Goal: Information Seeking & Learning: Learn about a topic

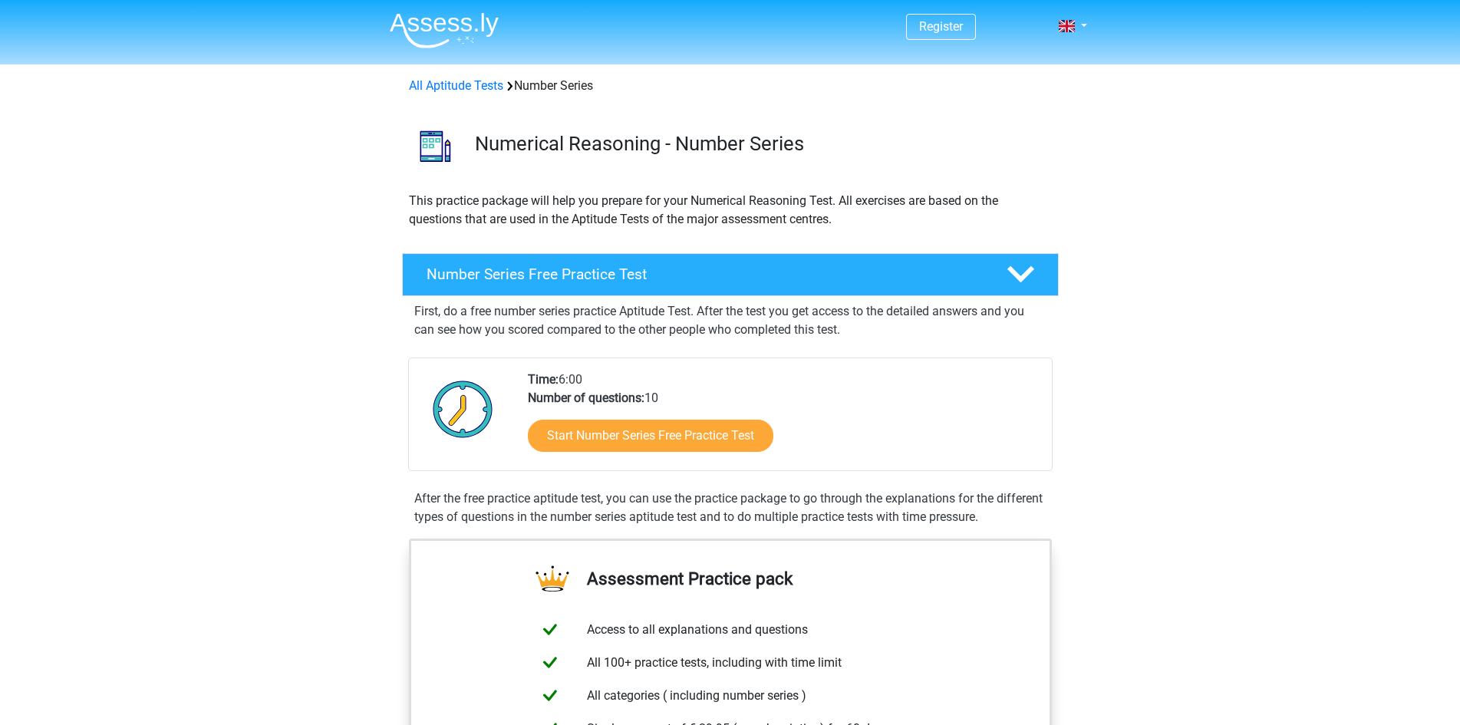
scroll to position [307, 0]
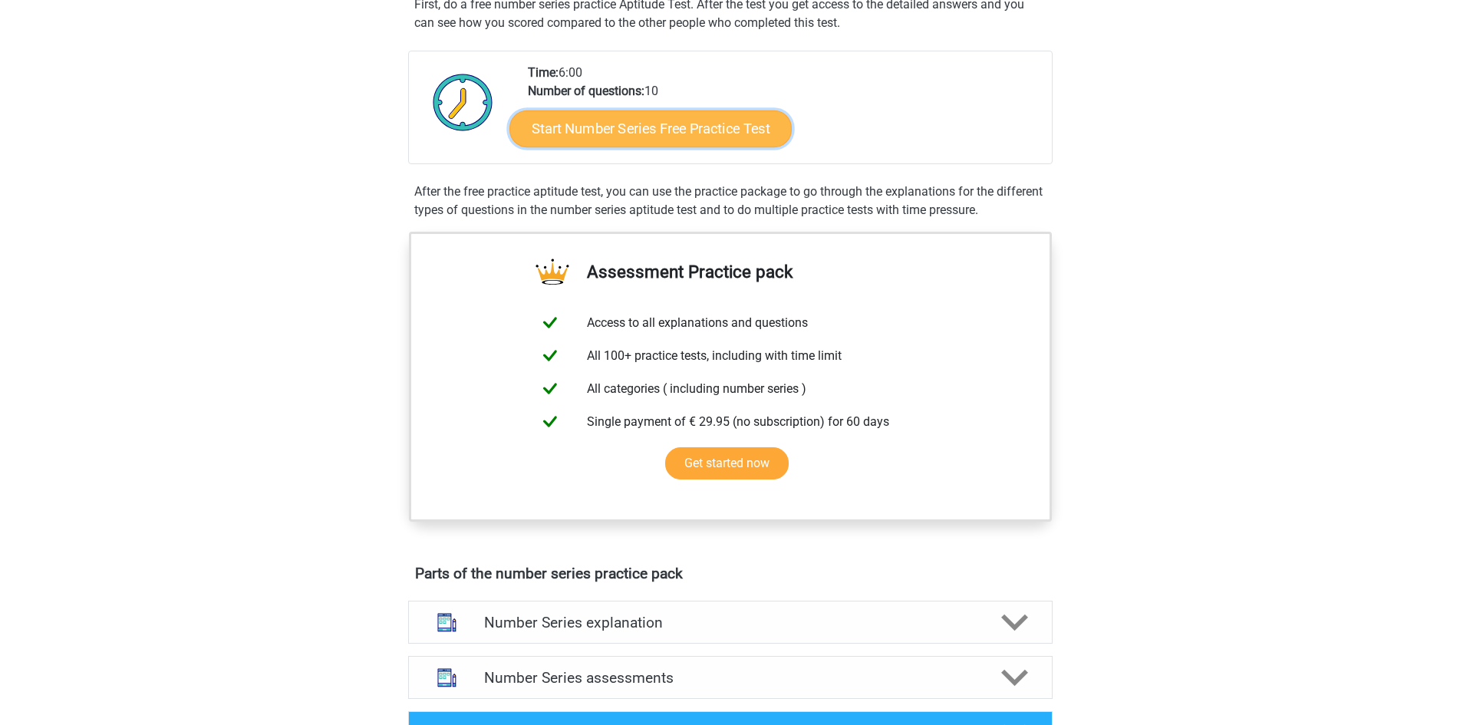
click at [660, 130] on link "Start Number Series Free Practice Test" at bounding box center [650, 128] width 282 height 37
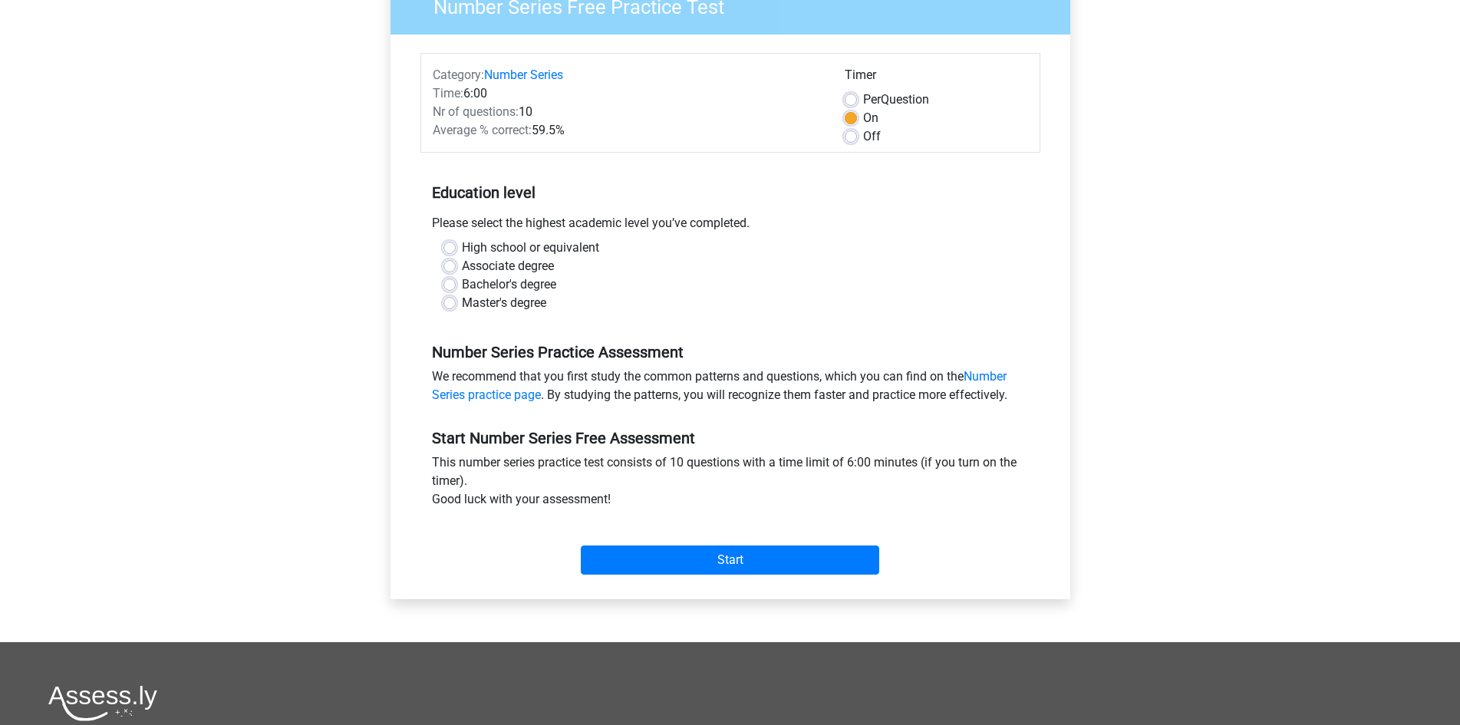
scroll to position [153, 0]
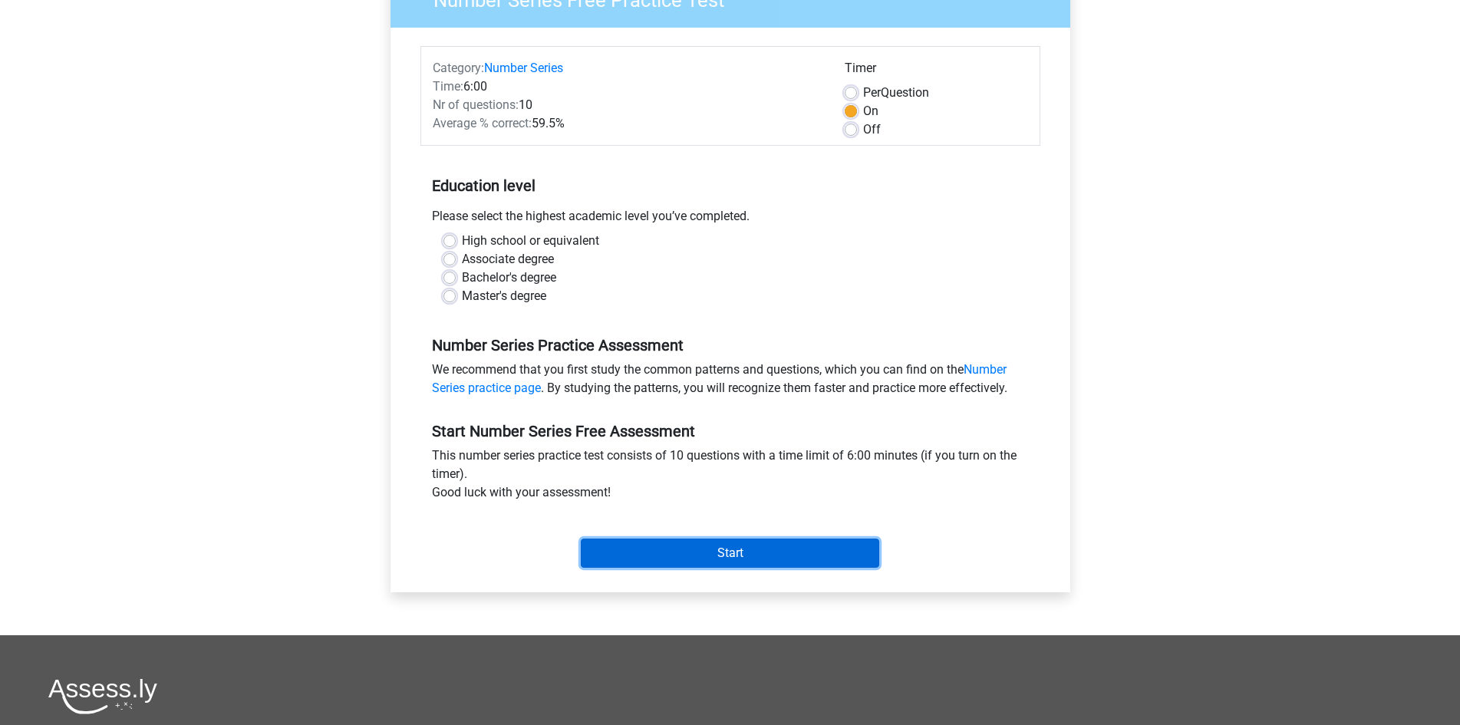
click at [683, 543] on input "Start" at bounding box center [730, 552] width 298 height 29
drag, startPoint x: 773, startPoint y: 305, endPoint x: 739, endPoint y: 305, distance: 33.7
click at [772, 305] on div "Master's degree" at bounding box center [730, 296] width 574 height 18
click at [497, 240] on label "High school or equivalent" at bounding box center [530, 241] width 137 height 18
click at [456, 240] on input "High school or equivalent" at bounding box center [449, 239] width 12 height 15
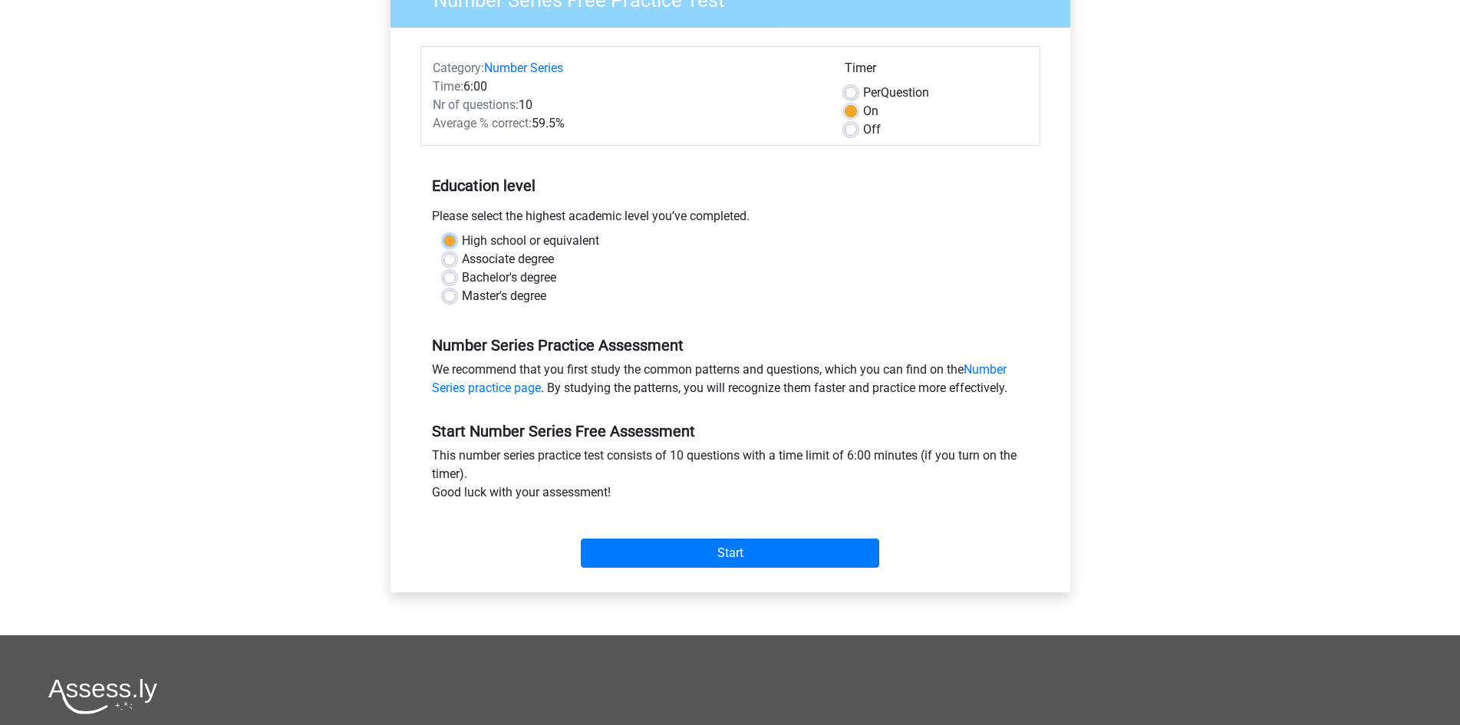
radio input "true"
click at [615, 542] on input "Start" at bounding box center [730, 552] width 298 height 29
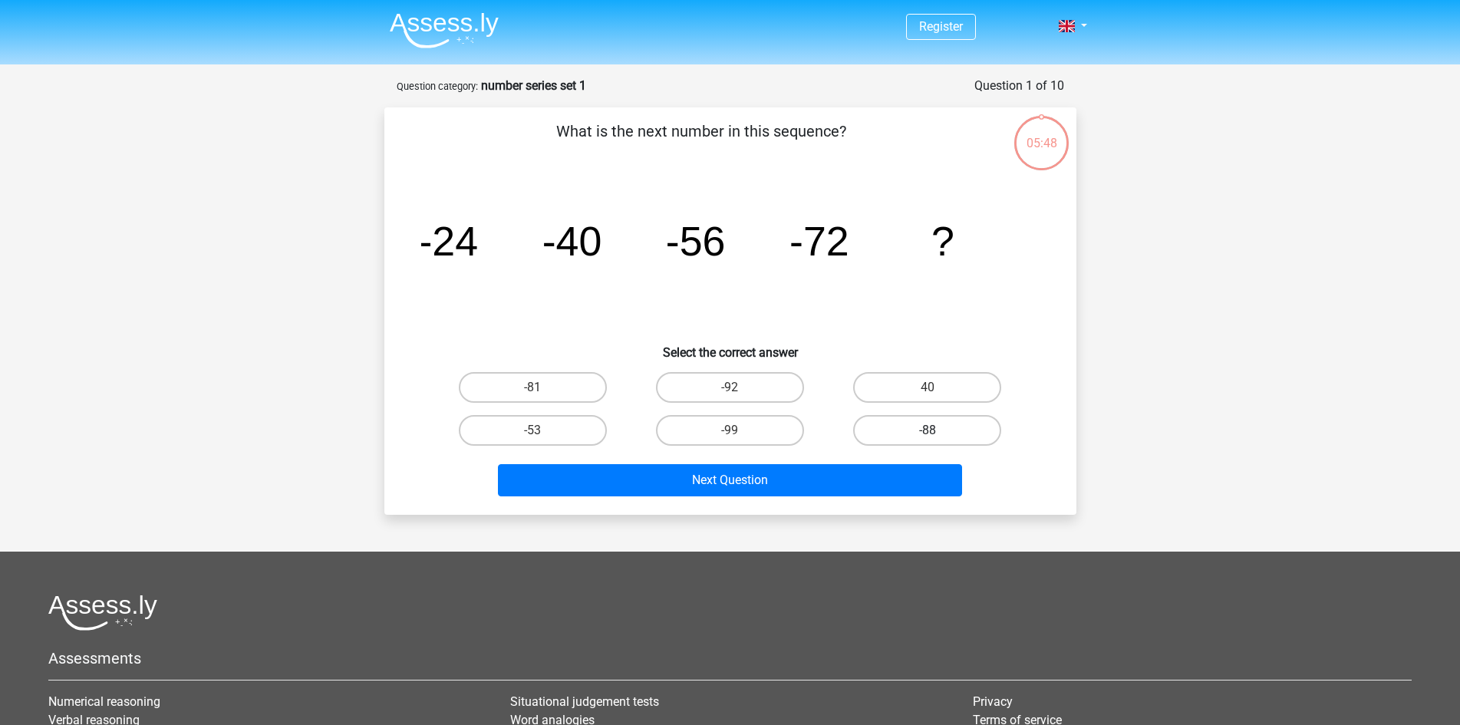
click at [914, 434] on label "-88" at bounding box center [927, 430] width 148 height 31
click at [927, 434] on input "-88" at bounding box center [932, 435] width 10 height 10
radio input "true"
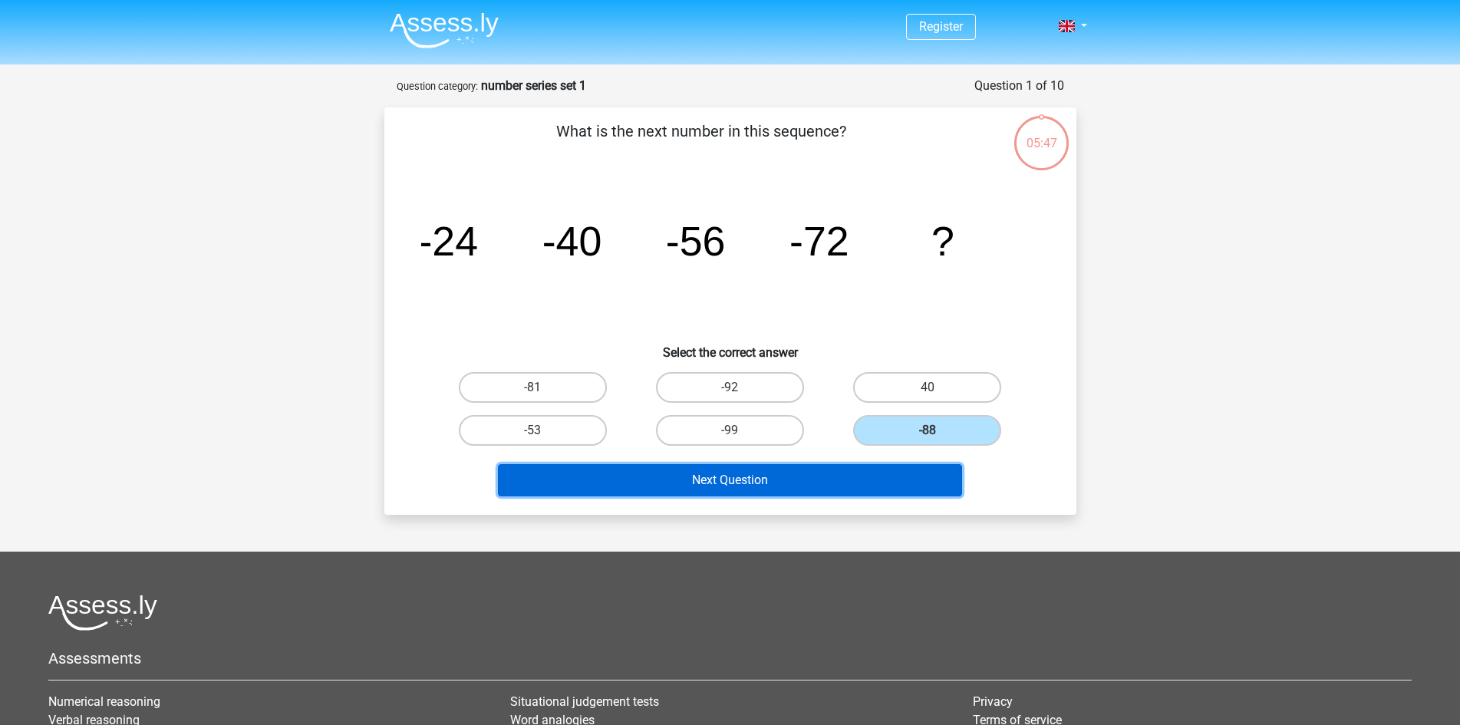
click at [876, 487] on button "Next Question" at bounding box center [730, 480] width 464 height 32
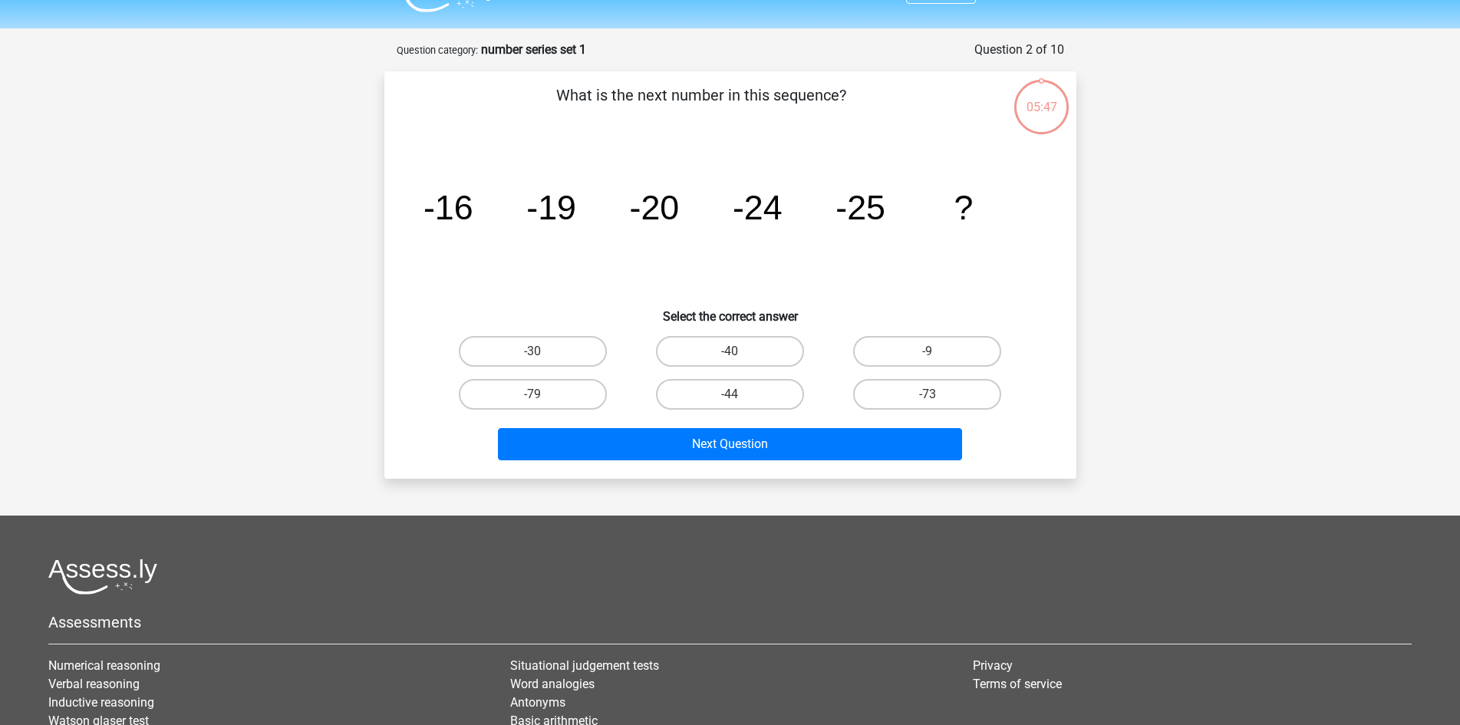
scroll to position [77, 0]
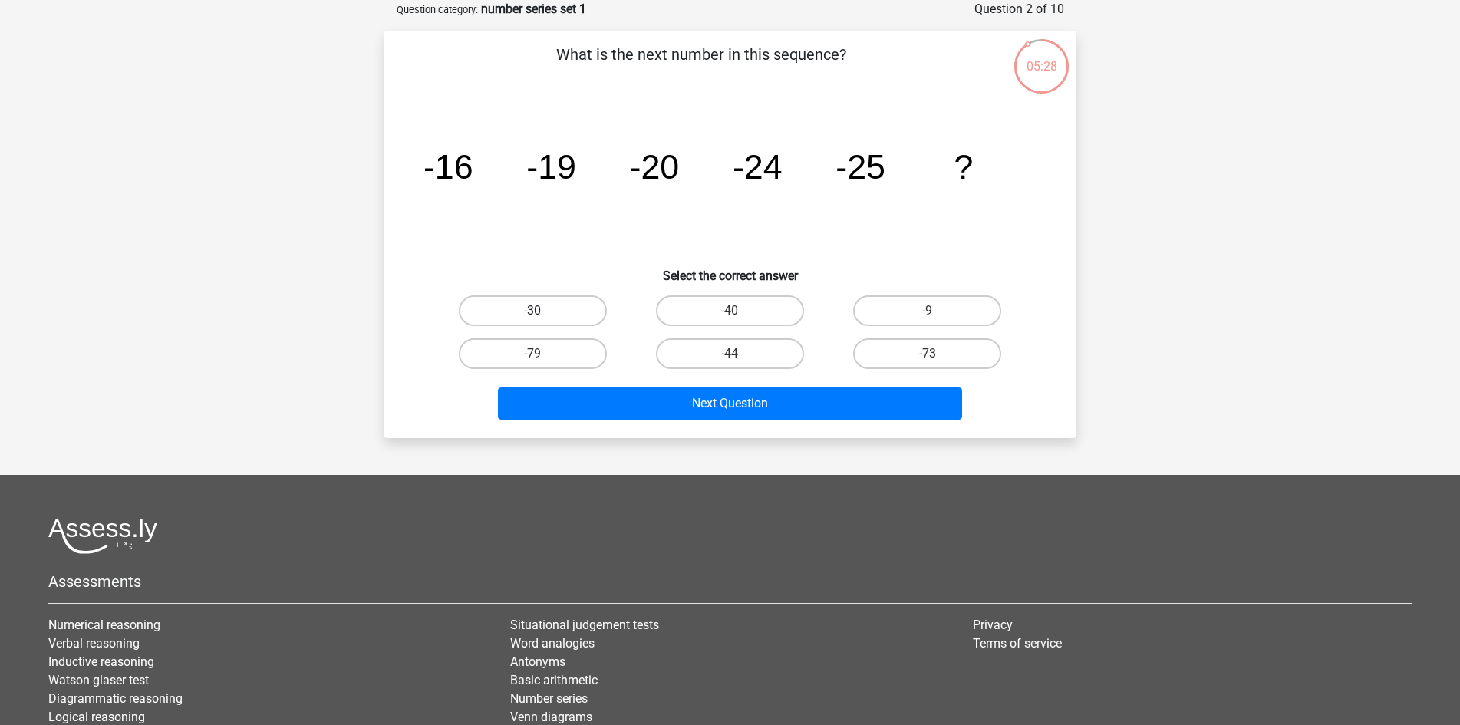
click at [564, 309] on label "-30" at bounding box center [533, 310] width 148 height 31
click at [542, 311] on input "-30" at bounding box center [537, 316] width 10 height 10
radio input "true"
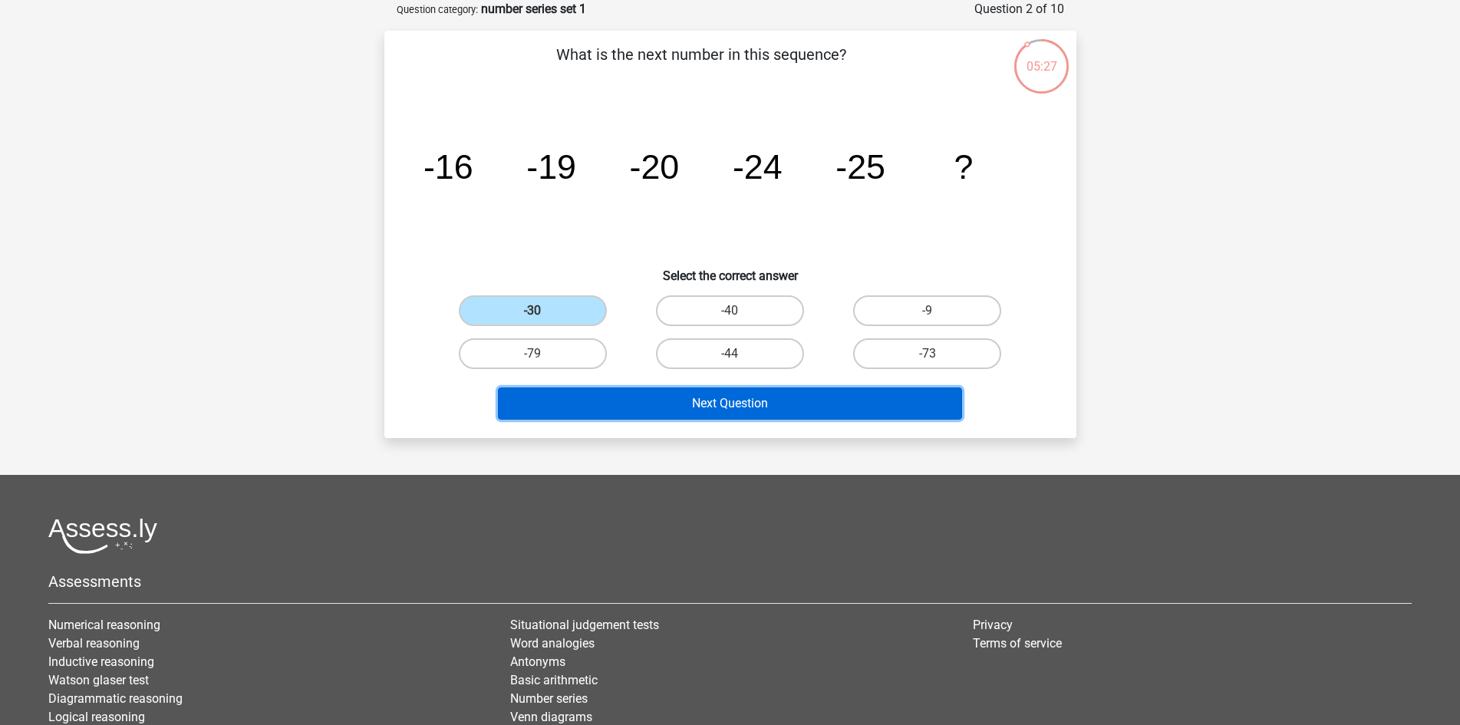
click at [723, 410] on button "Next Question" at bounding box center [730, 403] width 464 height 32
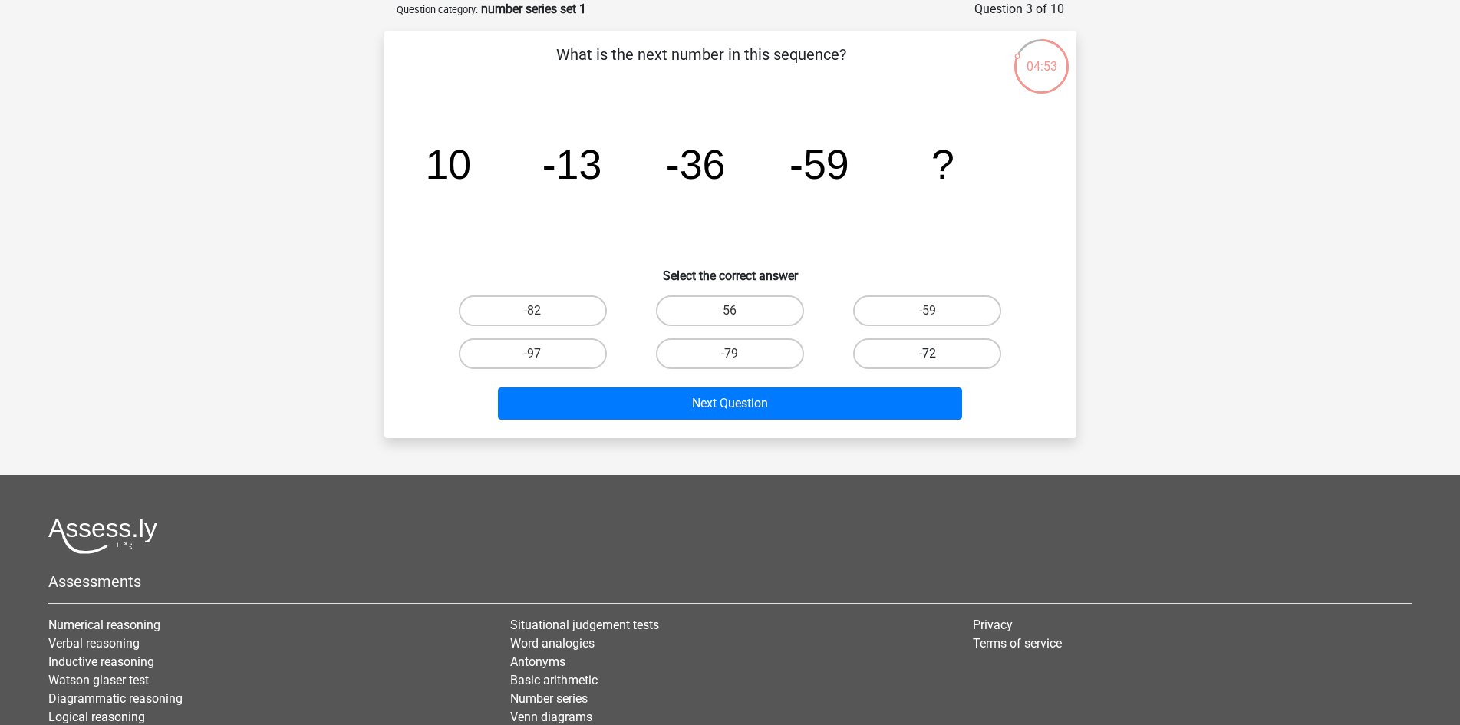
click at [918, 353] on label "-72" at bounding box center [927, 353] width 148 height 31
click at [927, 354] on input "-72" at bounding box center [932, 359] width 10 height 10
radio input "true"
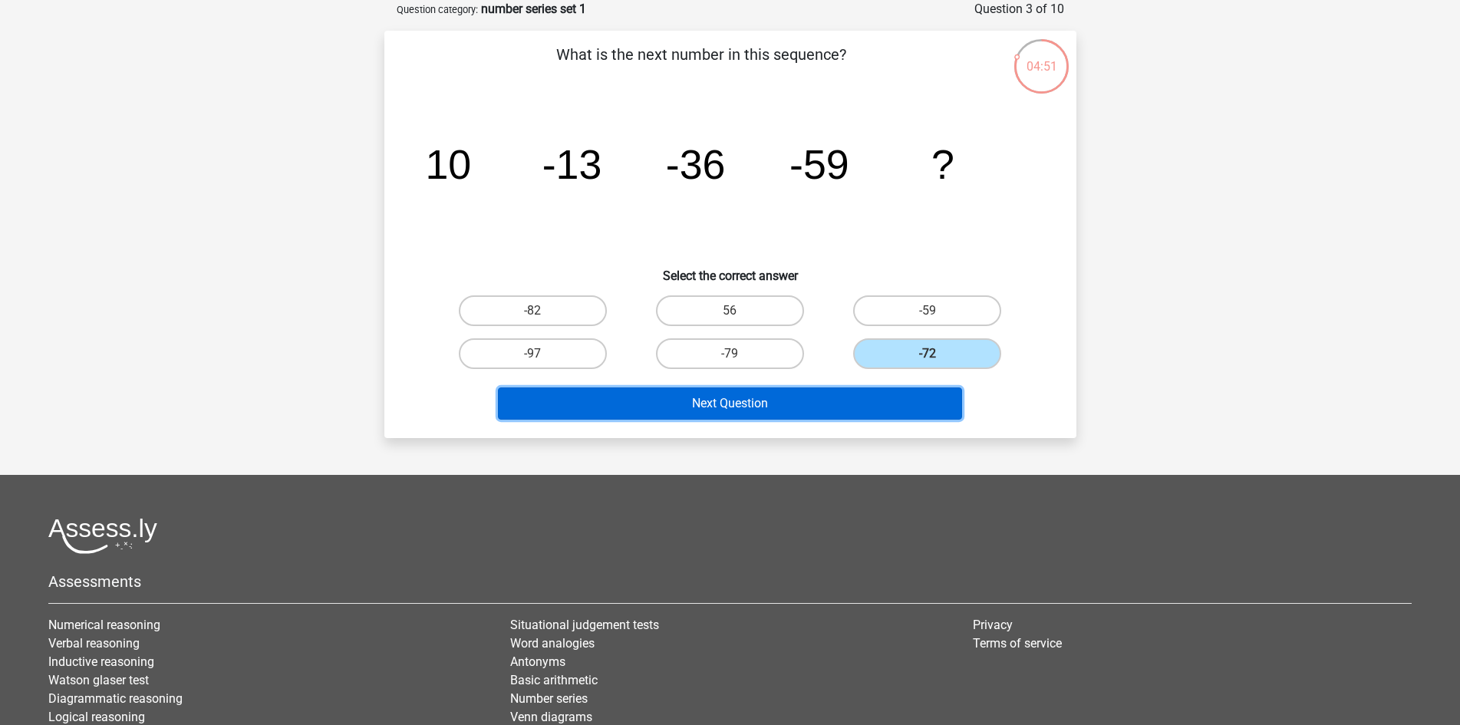
click at [801, 390] on button "Next Question" at bounding box center [730, 403] width 464 height 32
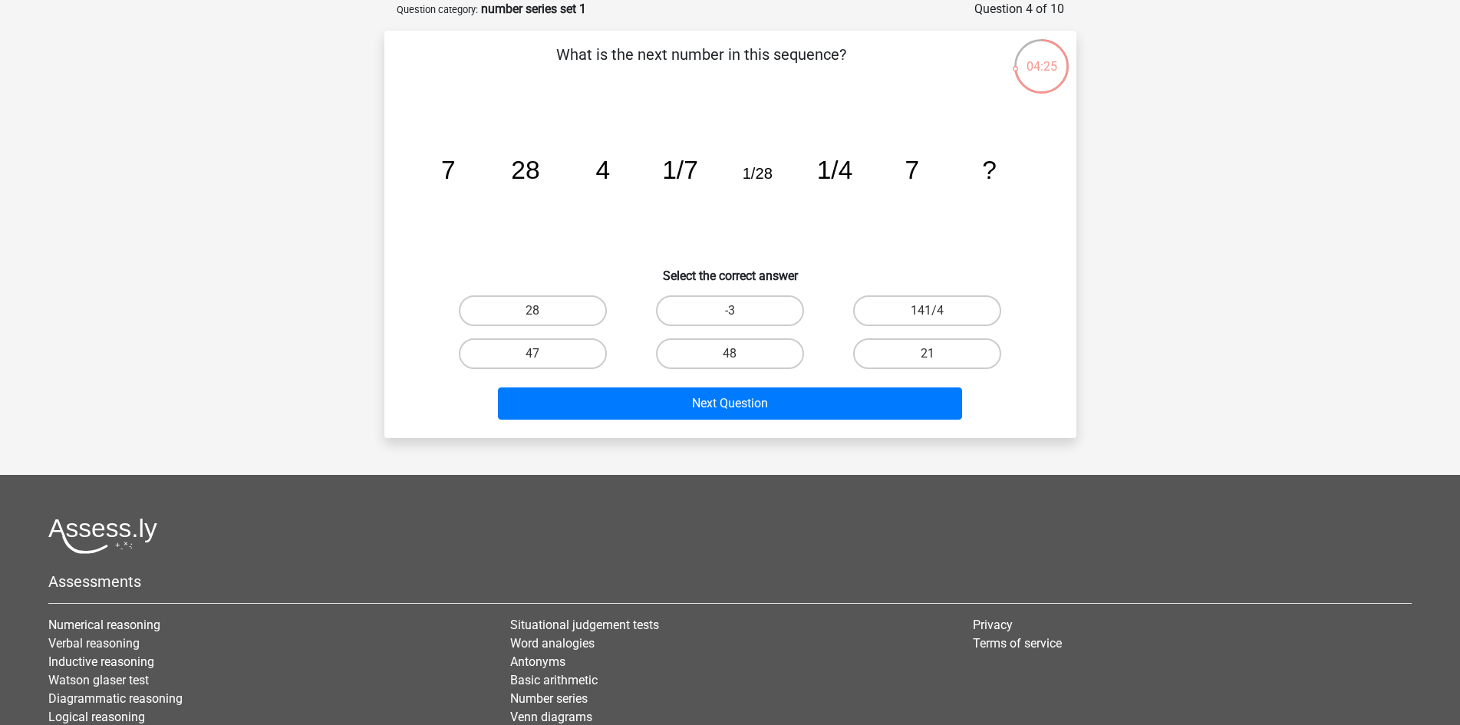
click at [545, 283] on div "What is the next number in this sequence? image/svg+xml 7 28 4 1/7 1/28 1/4 7 ?…" at bounding box center [730, 234] width 680 height 383
click at [551, 304] on label "28" at bounding box center [533, 310] width 148 height 31
click at [542, 311] on input "28" at bounding box center [537, 316] width 10 height 10
radio input "true"
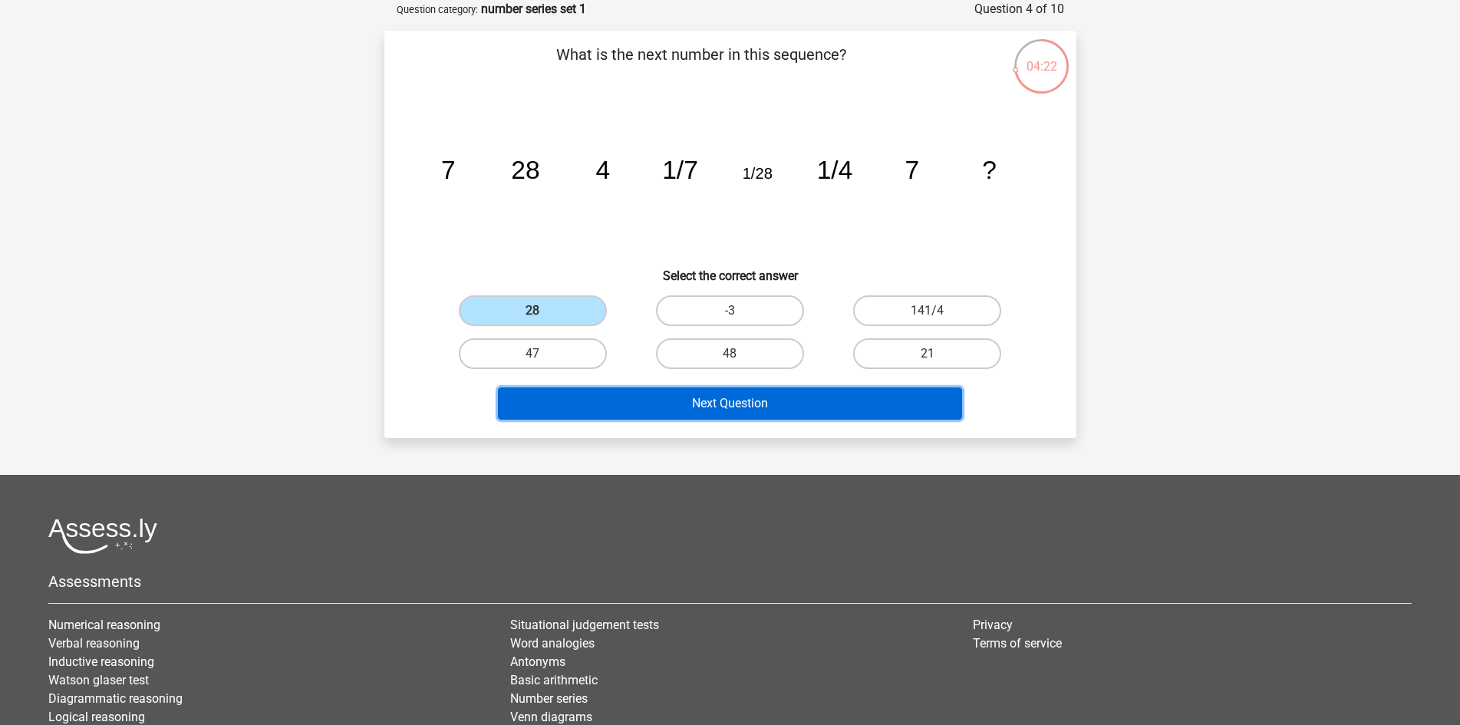
click at [658, 393] on button "Next Question" at bounding box center [730, 403] width 464 height 32
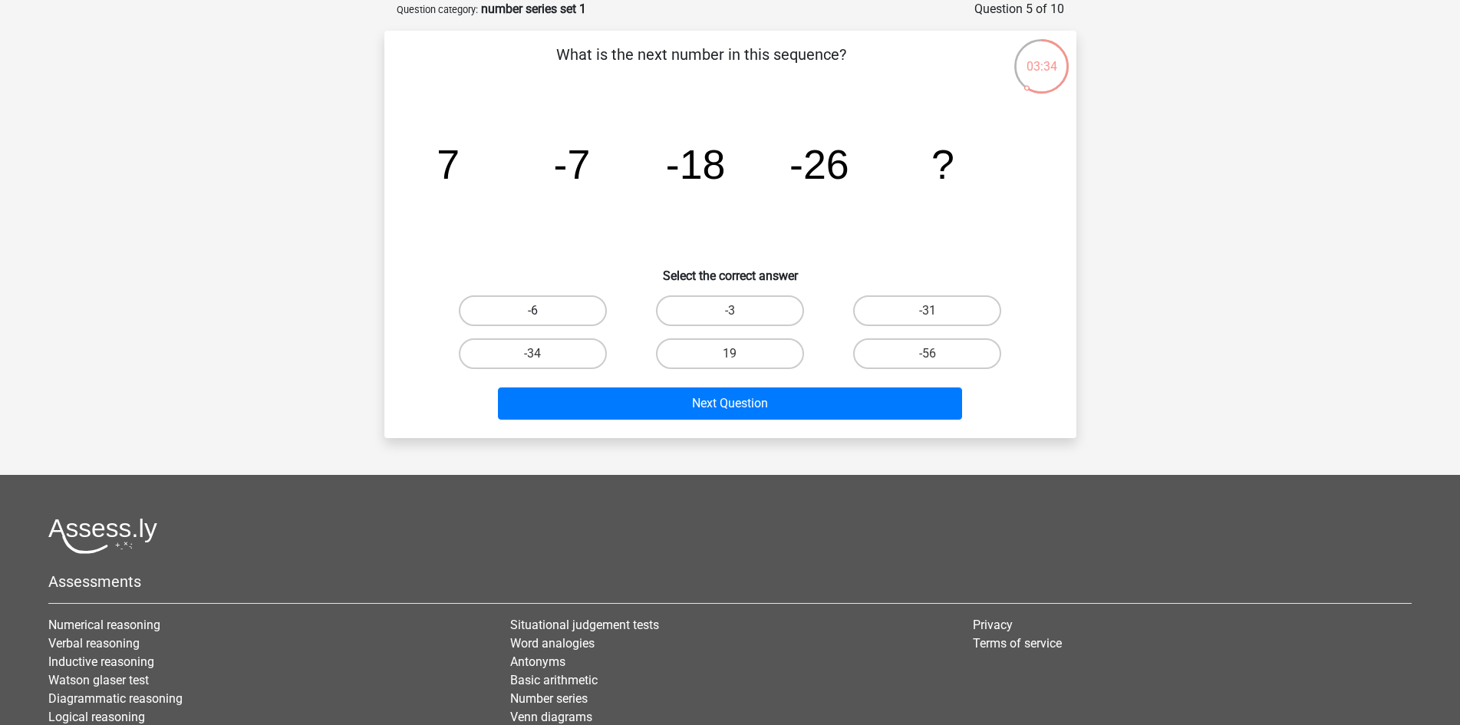
click at [563, 317] on label "-6" at bounding box center [533, 310] width 148 height 31
click at [542, 317] on input "-6" at bounding box center [537, 316] width 10 height 10
radio input "true"
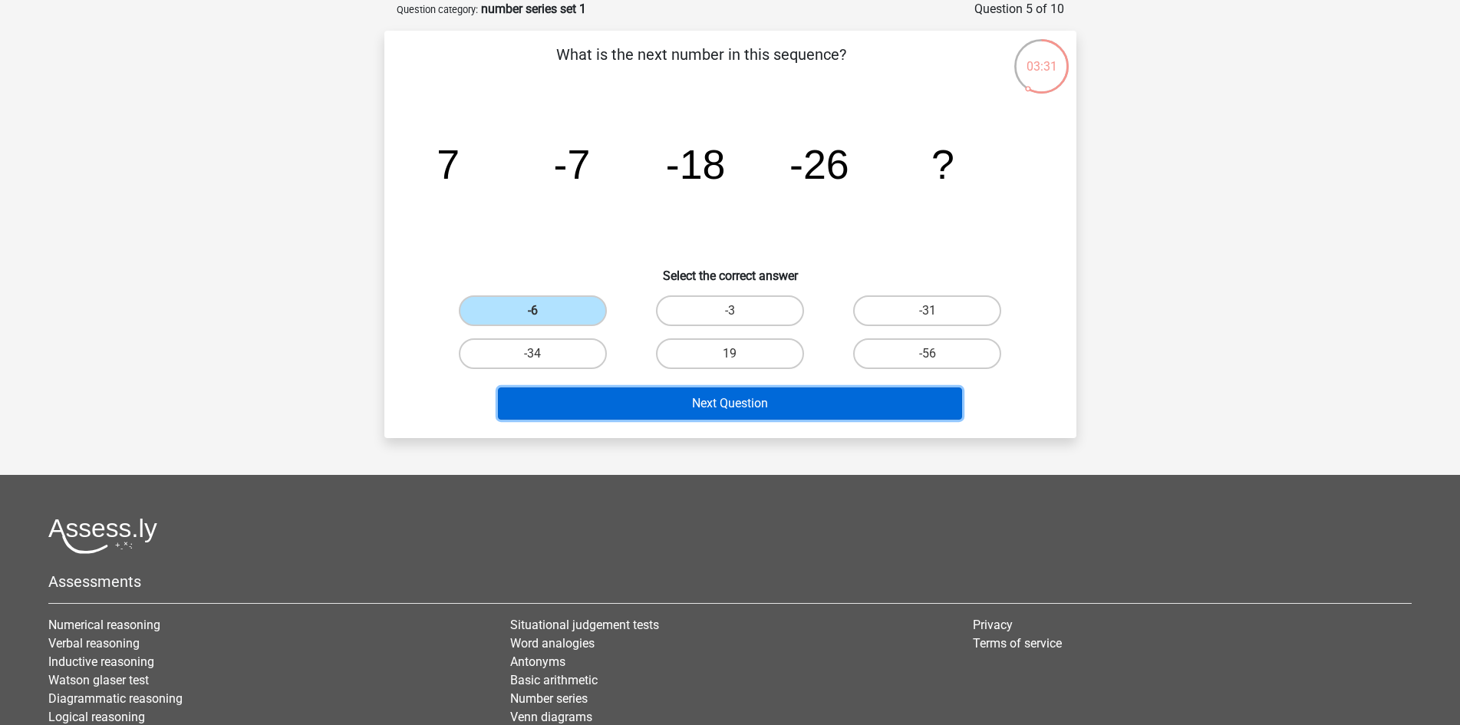
click at [643, 404] on button "Next Question" at bounding box center [730, 403] width 464 height 32
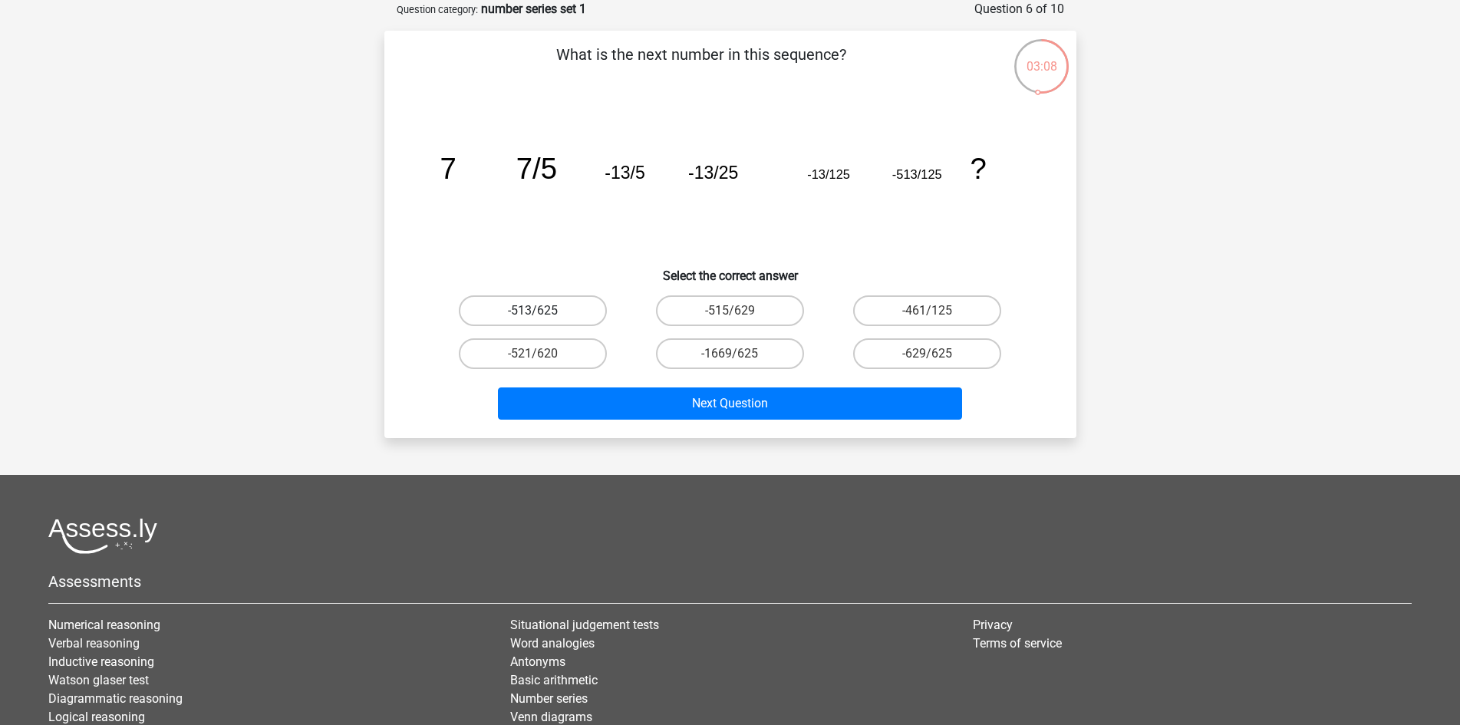
click at [565, 313] on label "-513/625" at bounding box center [533, 310] width 148 height 31
click at [542, 313] on input "-513/625" at bounding box center [537, 316] width 10 height 10
radio input "true"
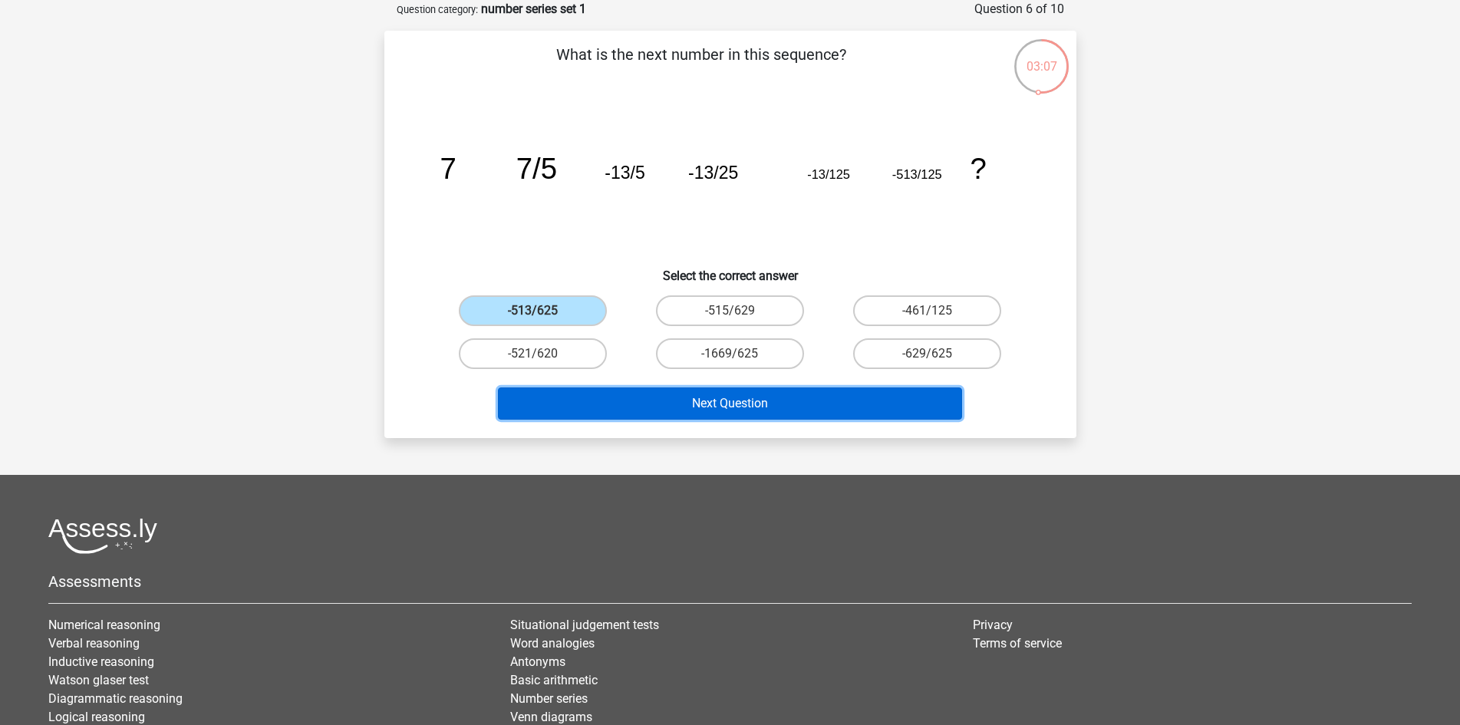
click at [781, 409] on button "Next Question" at bounding box center [730, 403] width 464 height 32
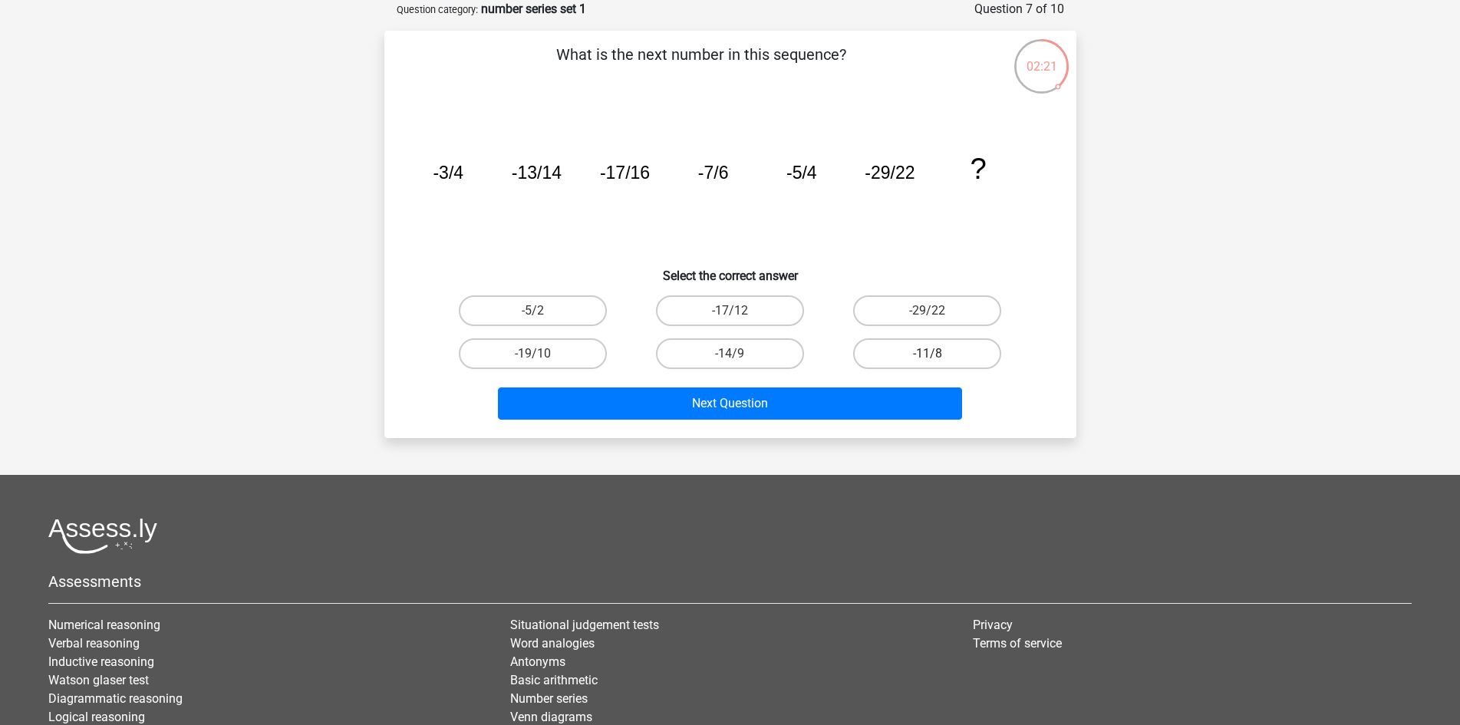
click at [907, 351] on label "-11/8" at bounding box center [927, 353] width 148 height 31
click at [927, 354] on input "-11/8" at bounding box center [932, 359] width 10 height 10
radio input "true"
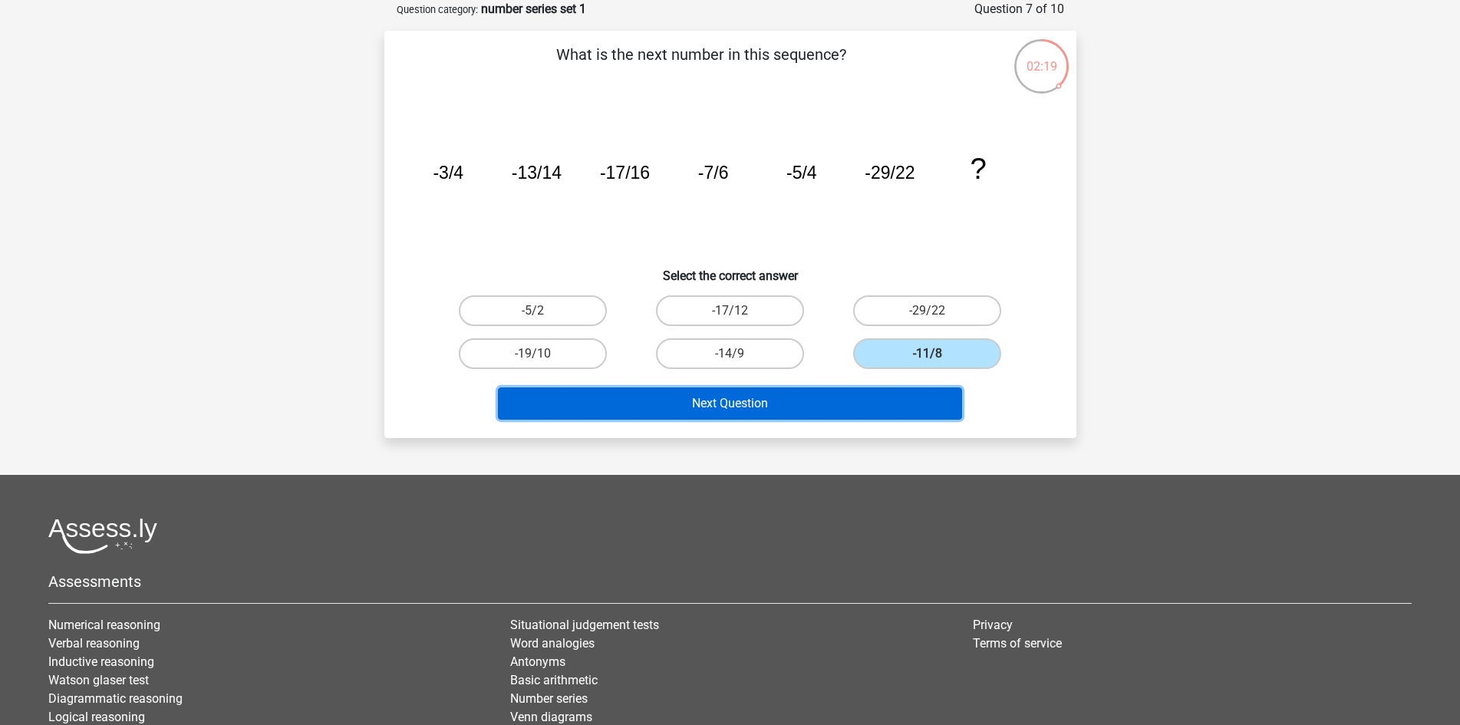
click at [821, 410] on button "Next Question" at bounding box center [730, 403] width 464 height 32
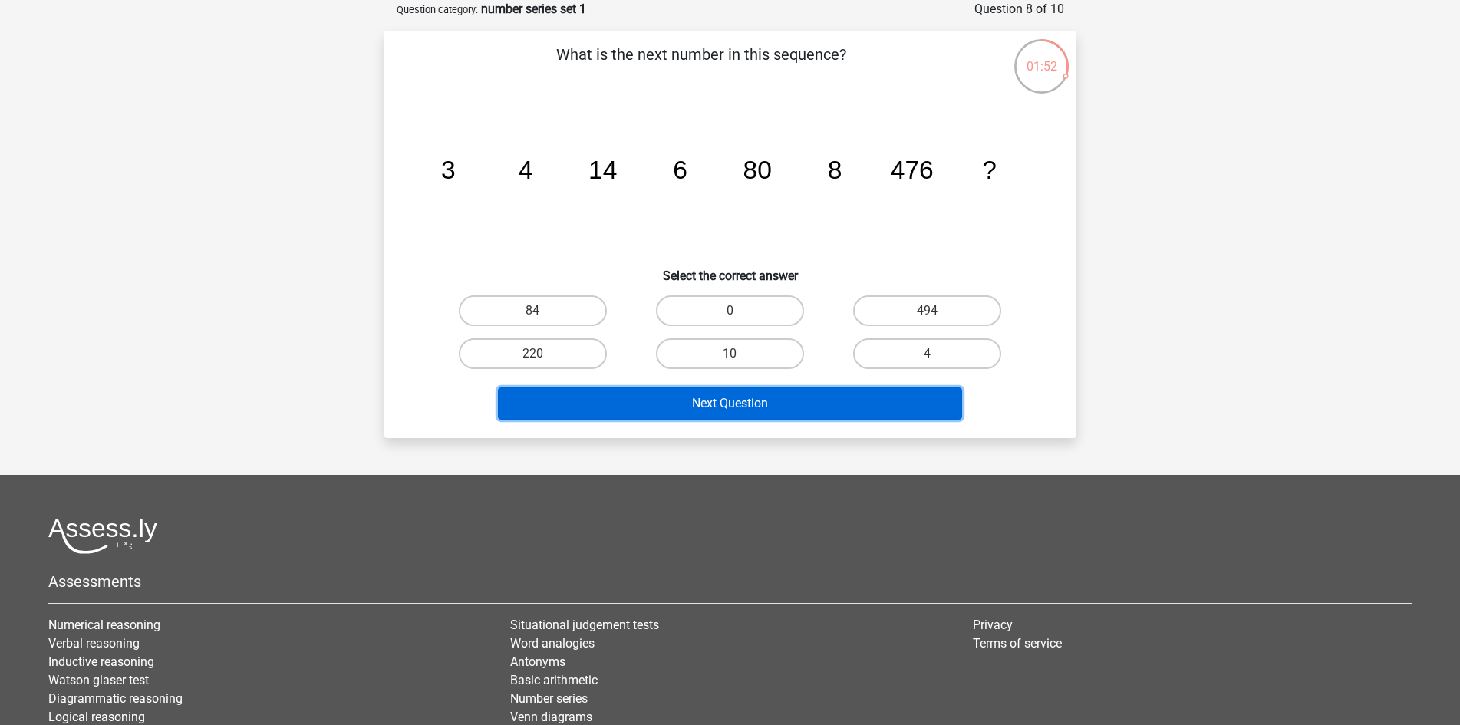
click at [799, 401] on button "Next Question" at bounding box center [730, 403] width 464 height 32
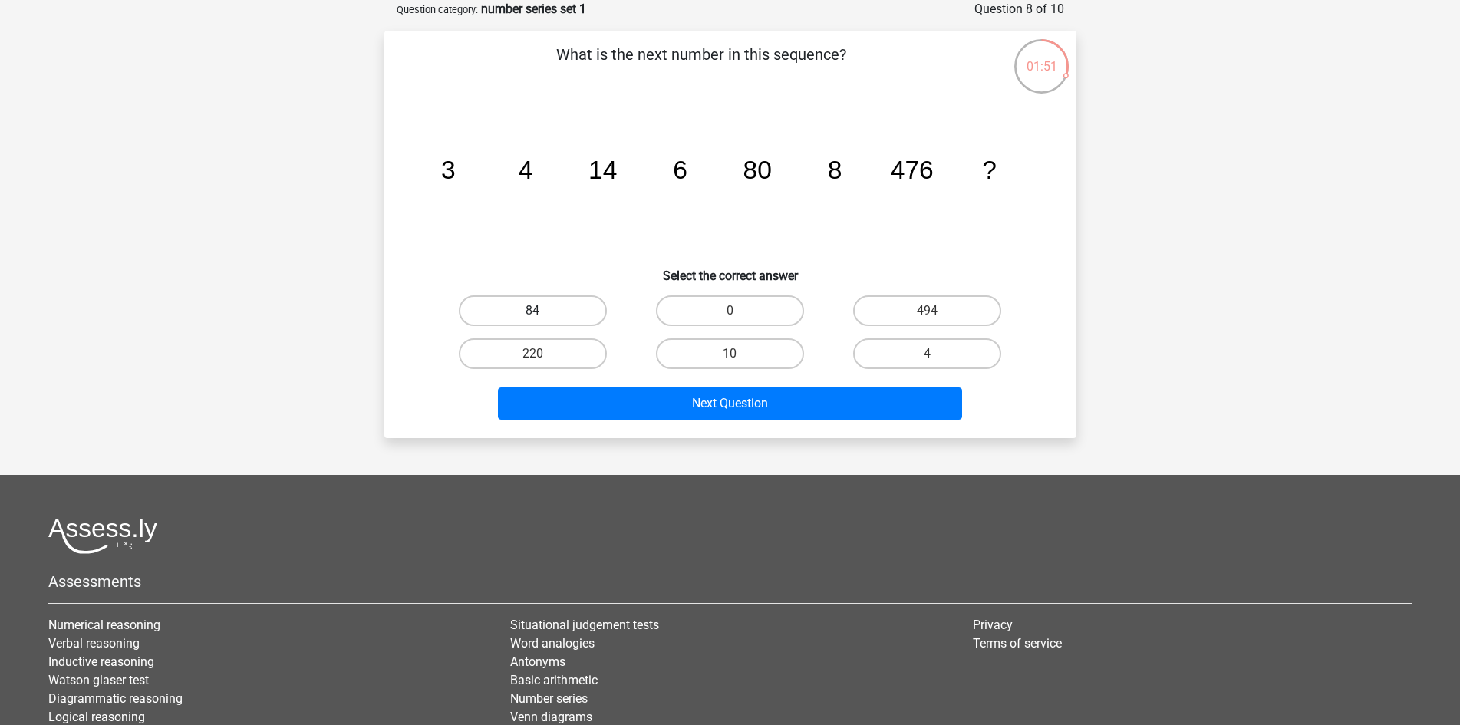
click at [548, 305] on label "84" at bounding box center [533, 310] width 148 height 31
click at [542, 311] on input "84" at bounding box center [537, 316] width 10 height 10
radio input "true"
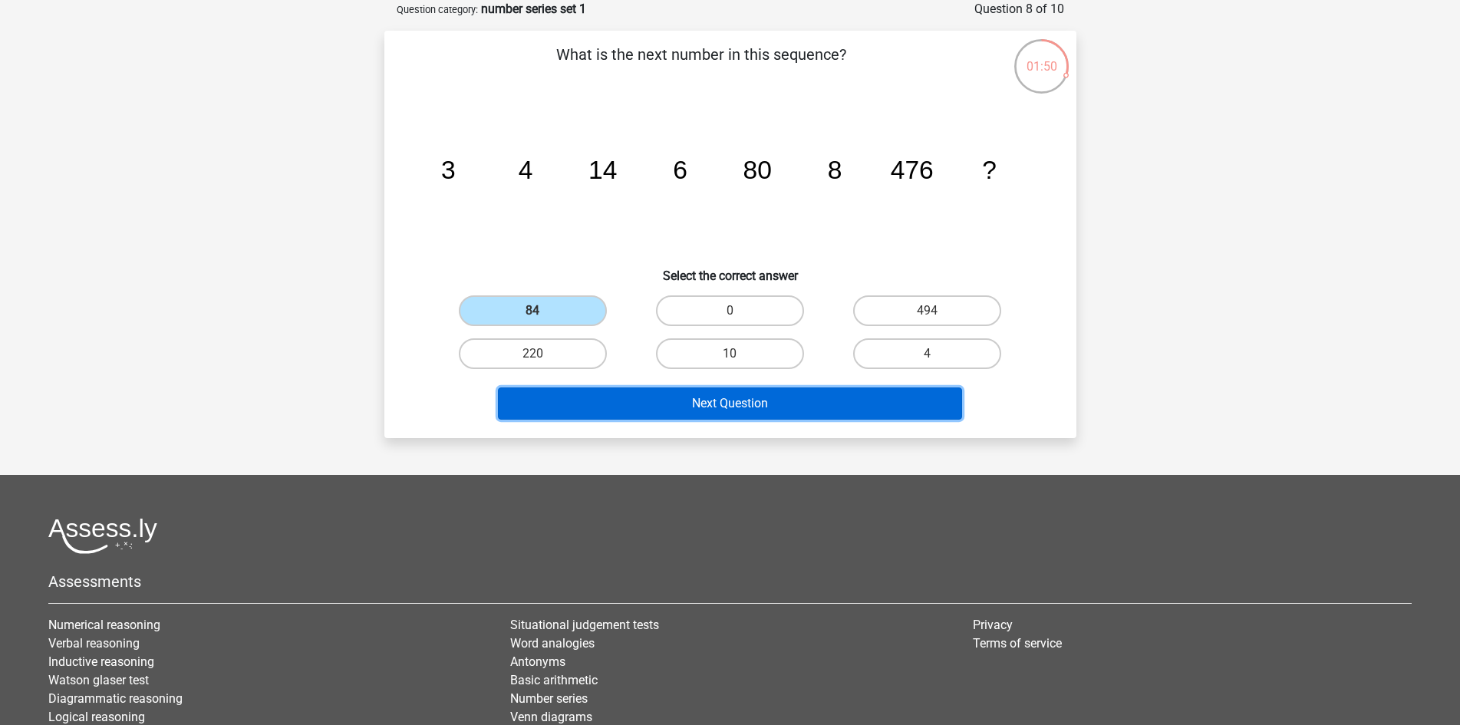
click at [583, 403] on button "Next Question" at bounding box center [730, 403] width 464 height 32
click at [610, 402] on button "Next Question" at bounding box center [730, 403] width 464 height 32
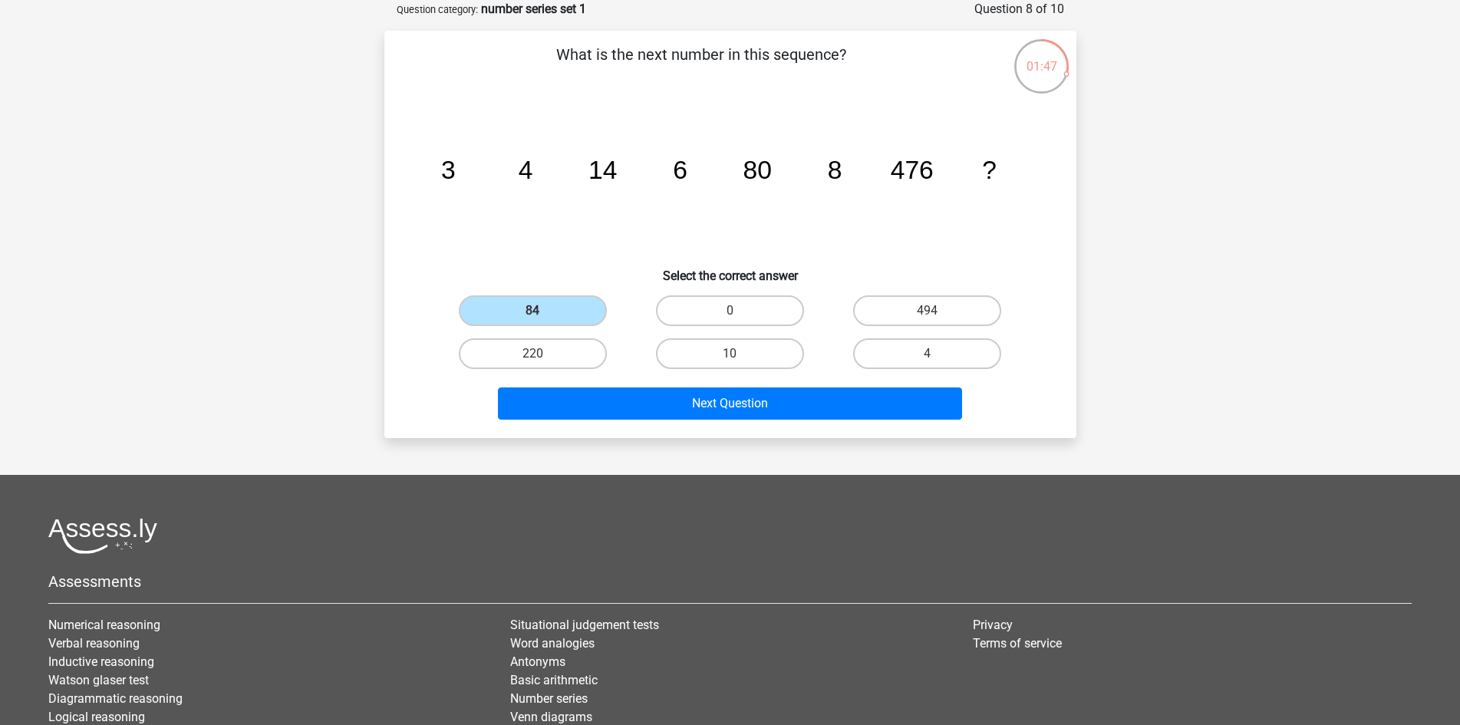
drag, startPoint x: 509, startPoint y: 272, endPoint x: 532, endPoint y: 288, distance: 28.1
click at [512, 276] on h6 "Select the correct answer" at bounding box center [730, 269] width 643 height 27
click at [556, 305] on label "84" at bounding box center [533, 310] width 148 height 31
click at [542, 311] on input "84" at bounding box center [537, 316] width 10 height 10
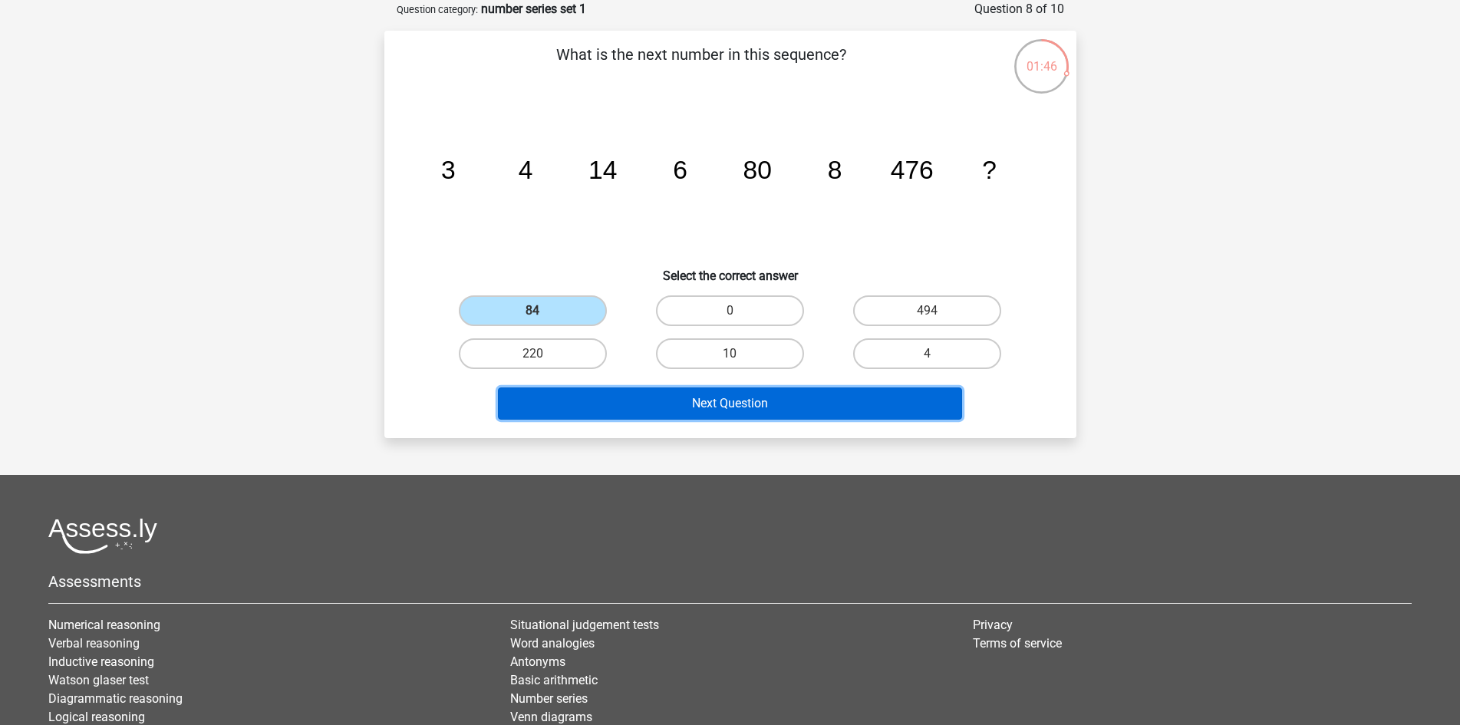
click at [584, 393] on button "Next Question" at bounding box center [730, 403] width 464 height 32
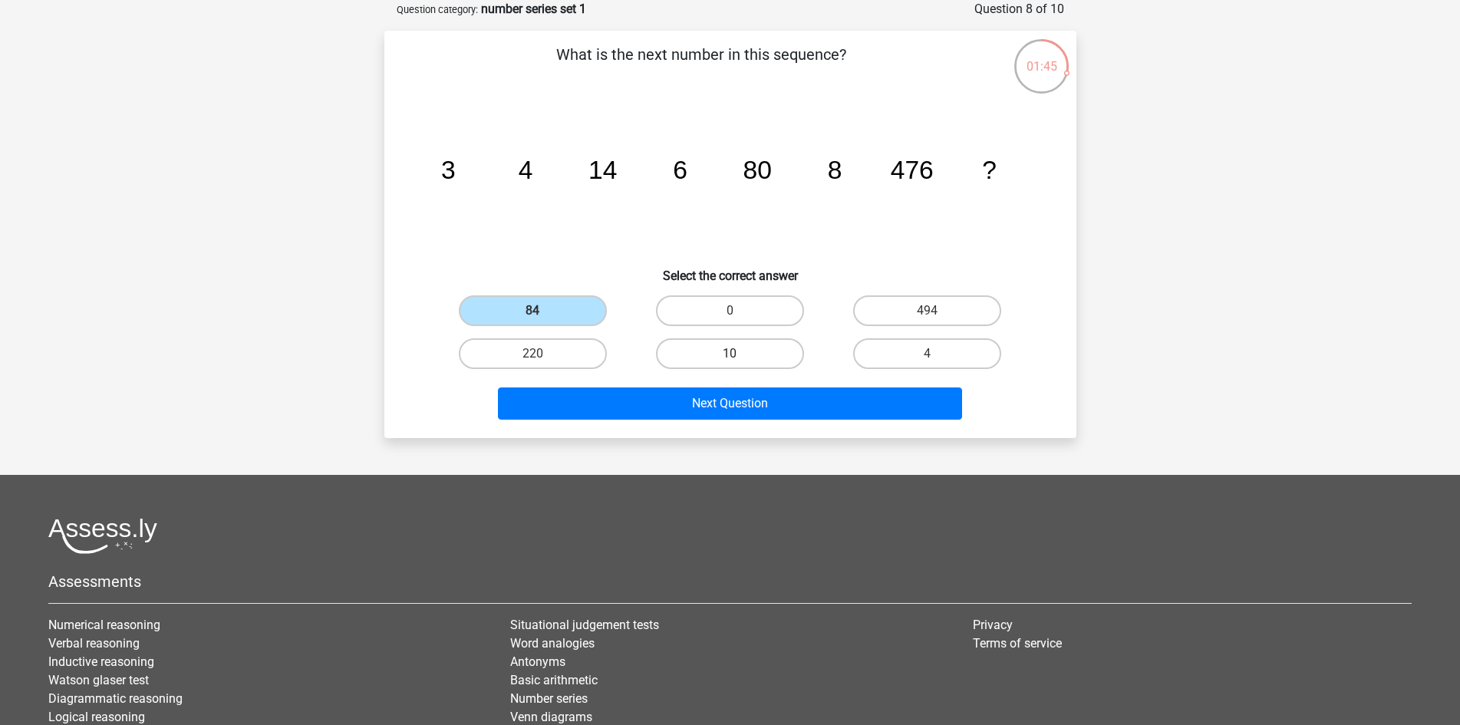
click at [720, 347] on label "10" at bounding box center [730, 353] width 148 height 31
click at [729, 354] on input "10" at bounding box center [734, 359] width 10 height 10
radio input "true"
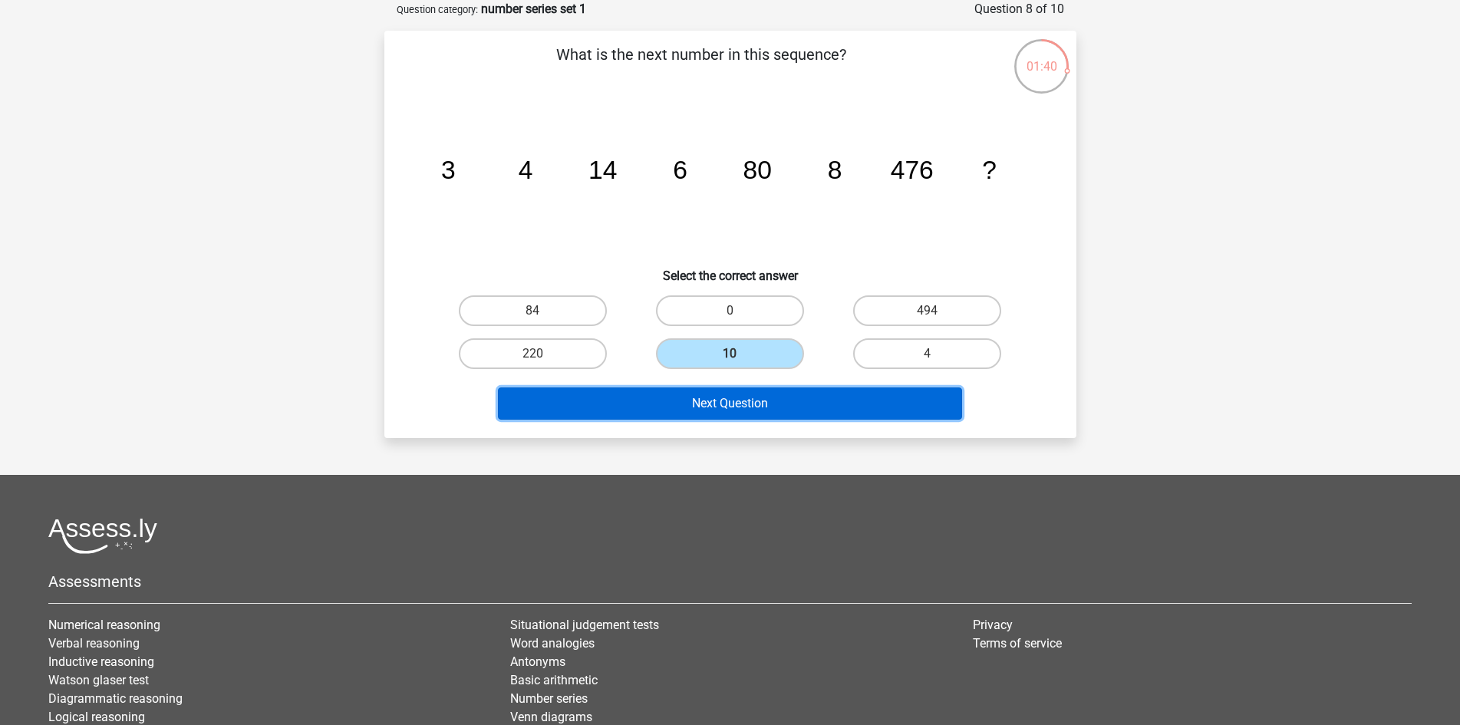
click at [862, 407] on button "Next Question" at bounding box center [730, 403] width 464 height 32
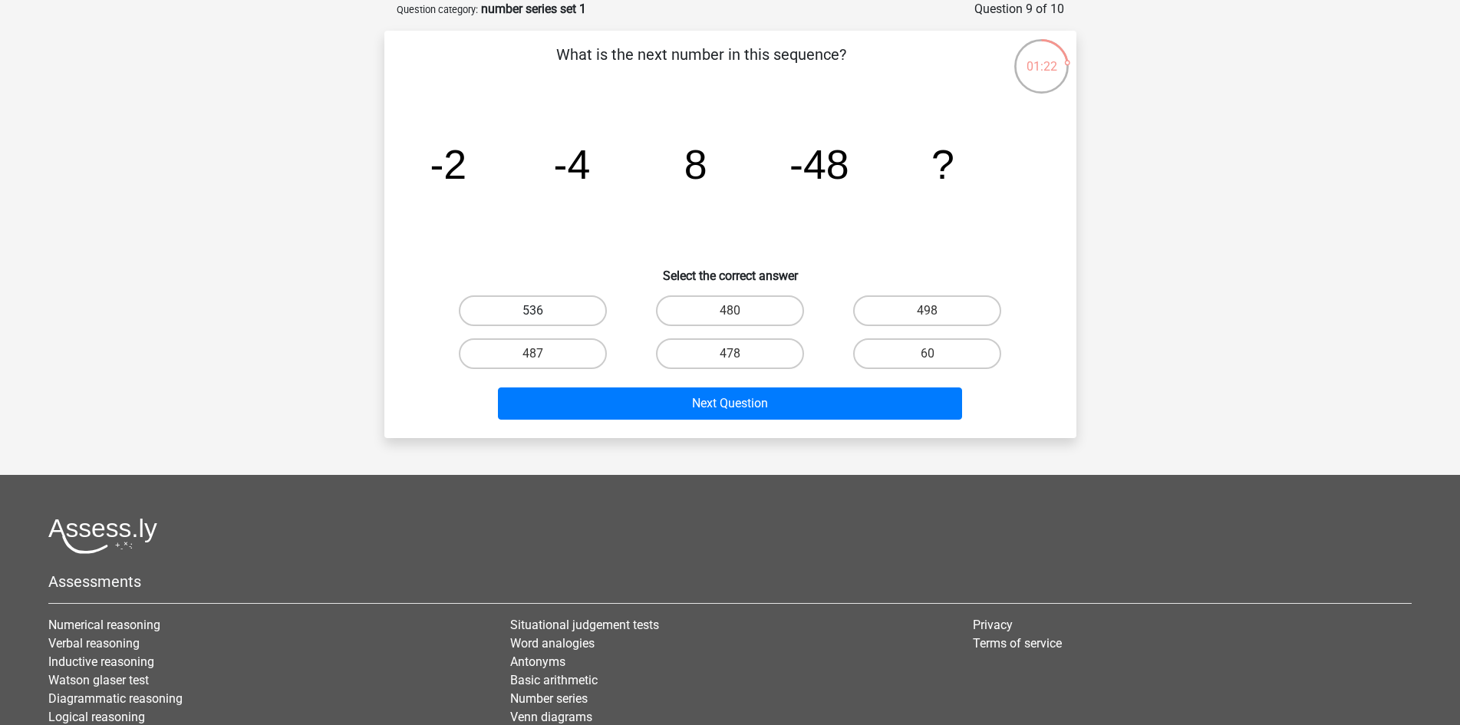
click at [588, 305] on label "536" at bounding box center [533, 310] width 148 height 31
click at [542, 311] on input "536" at bounding box center [537, 316] width 10 height 10
radio input "true"
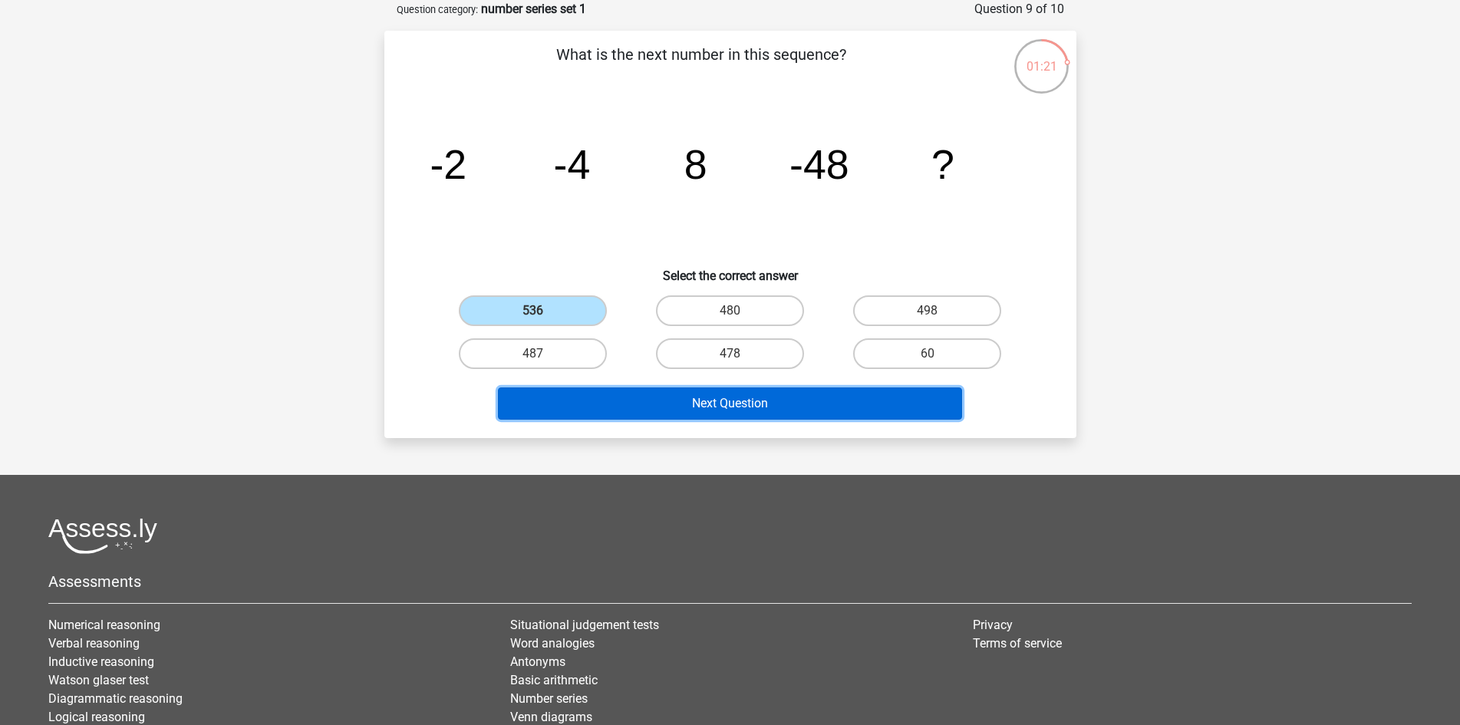
click at [634, 397] on button "Next Question" at bounding box center [730, 403] width 464 height 32
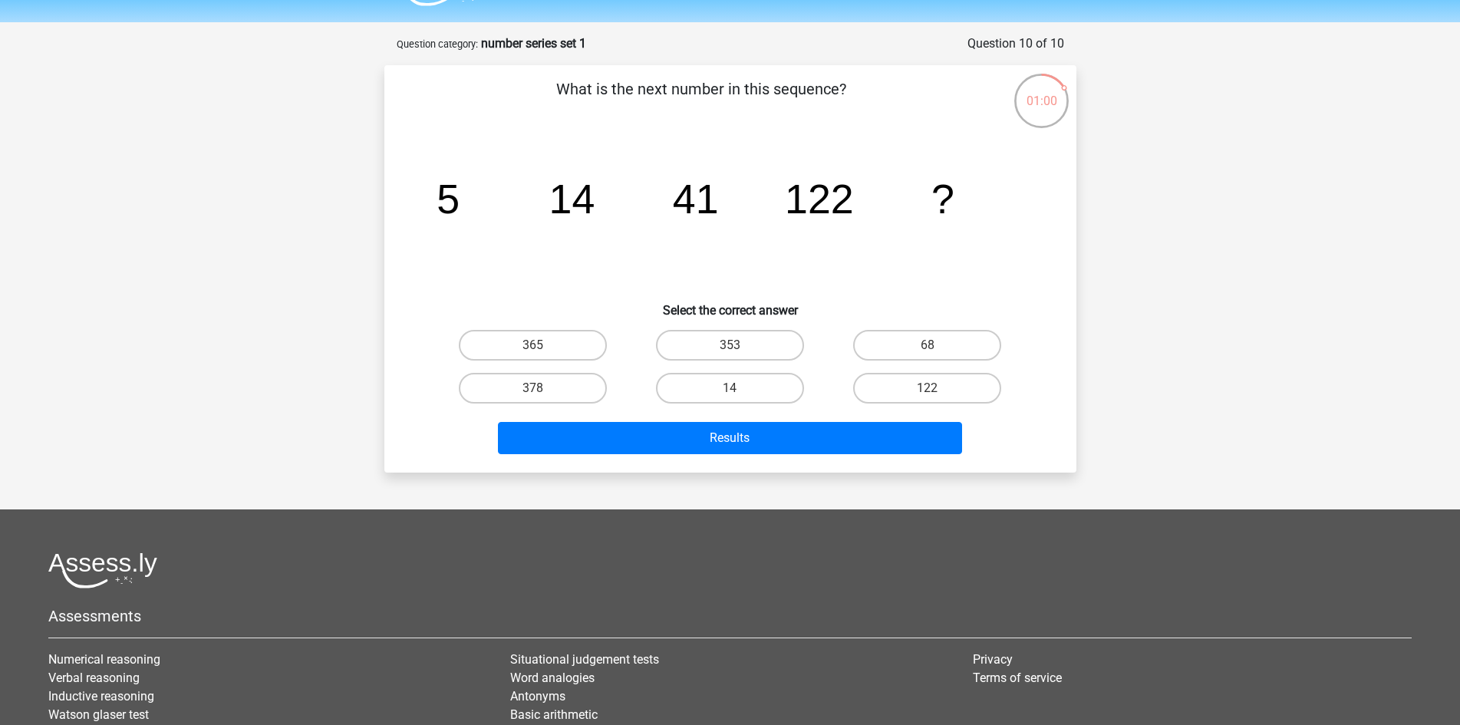
scroll to position [0, 0]
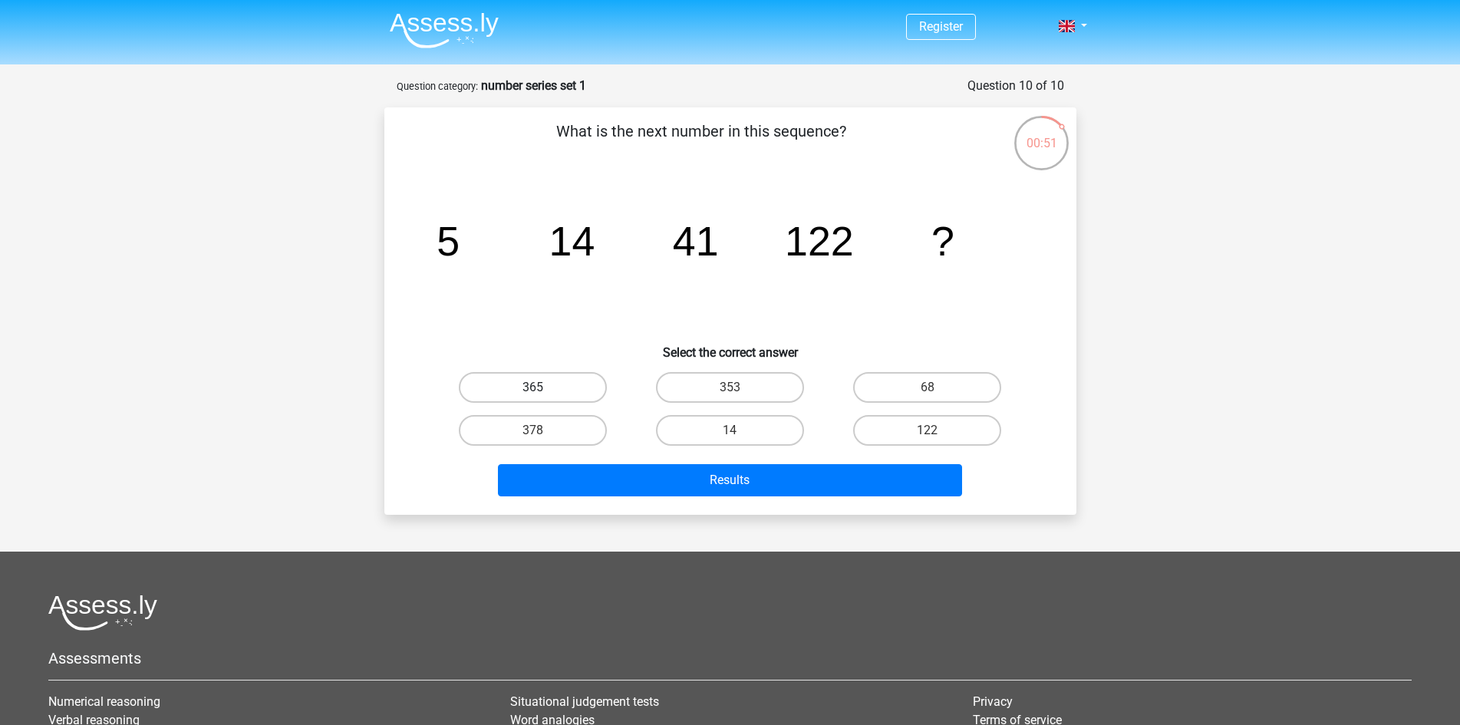
click at [581, 388] on label "365" at bounding box center [533, 387] width 148 height 31
click at [542, 388] on input "365" at bounding box center [537, 392] width 10 height 10
radio input "true"
click at [759, 393] on label "353" at bounding box center [730, 387] width 148 height 31
click at [739, 393] on input "353" at bounding box center [734, 392] width 10 height 10
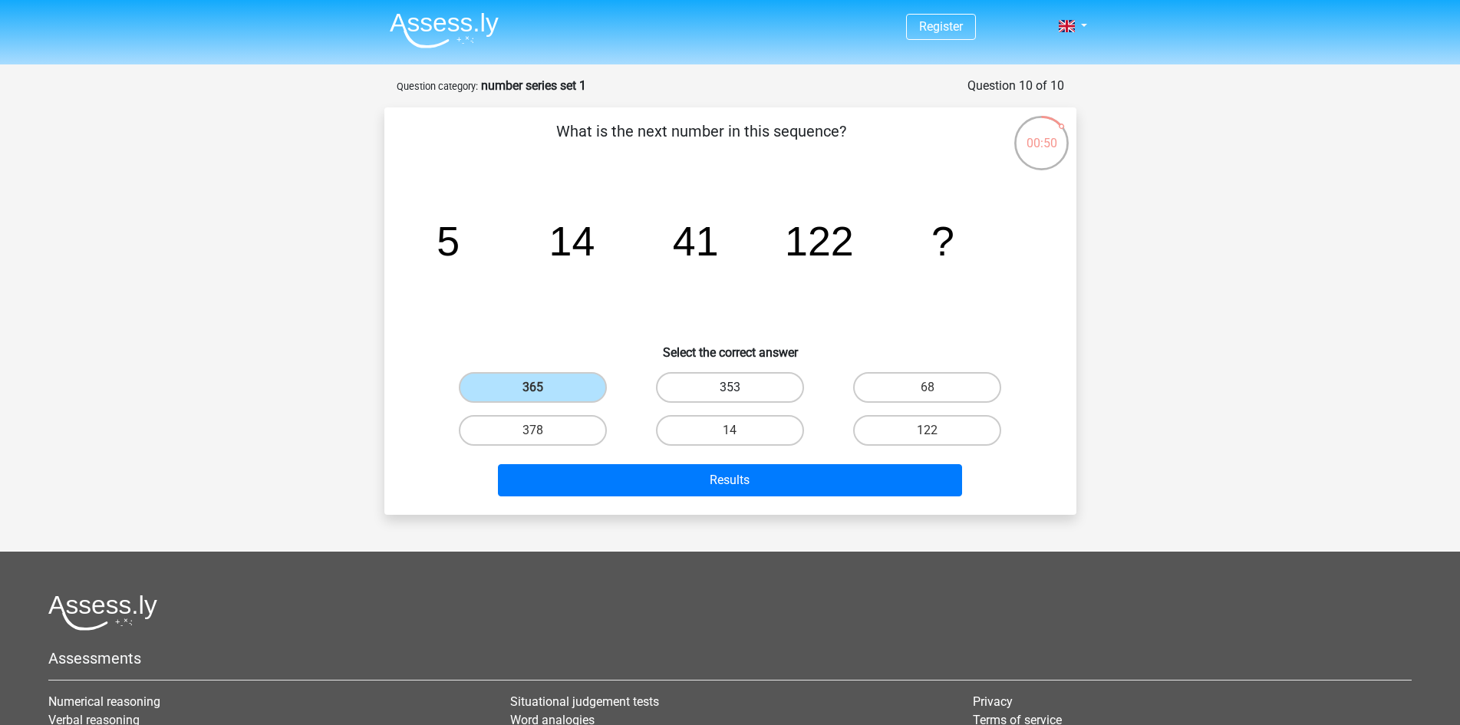
radio input "true"
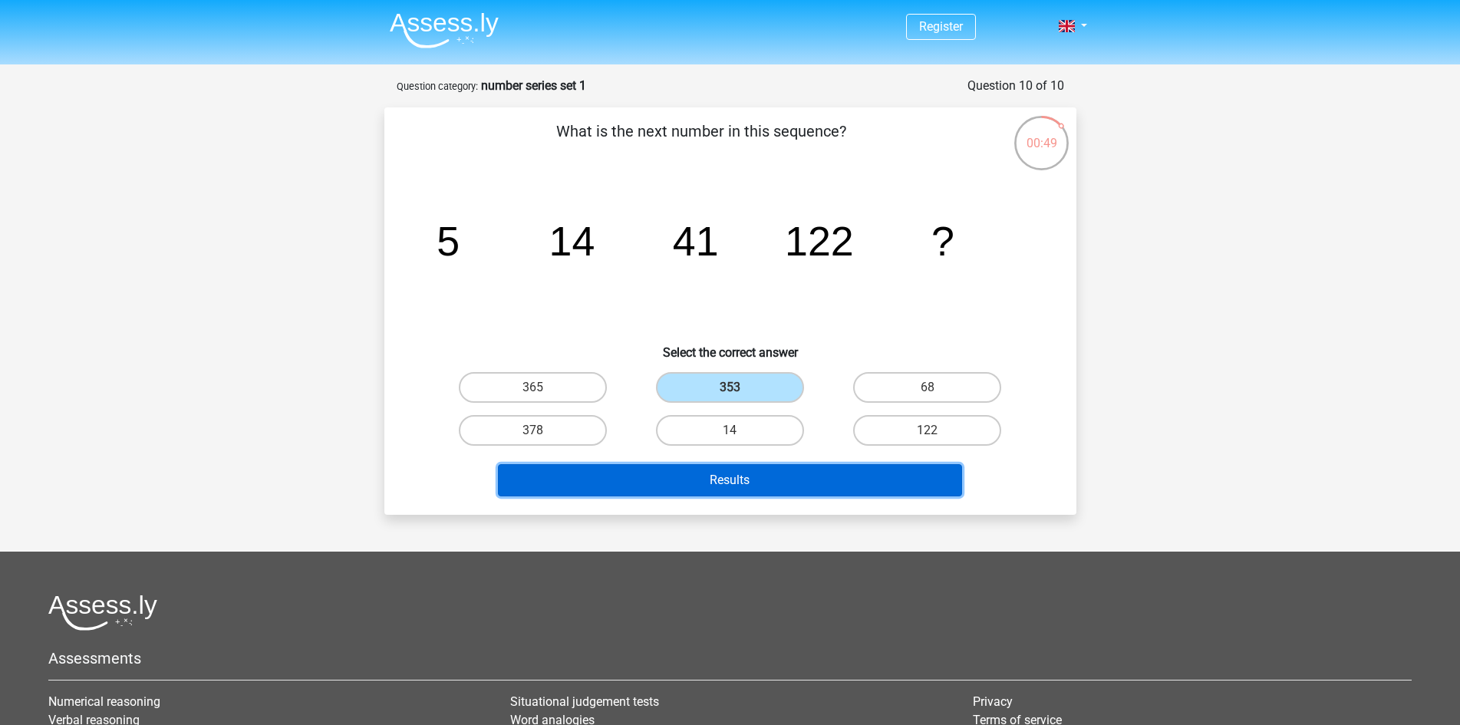
click at [713, 476] on button "Results" at bounding box center [730, 480] width 464 height 32
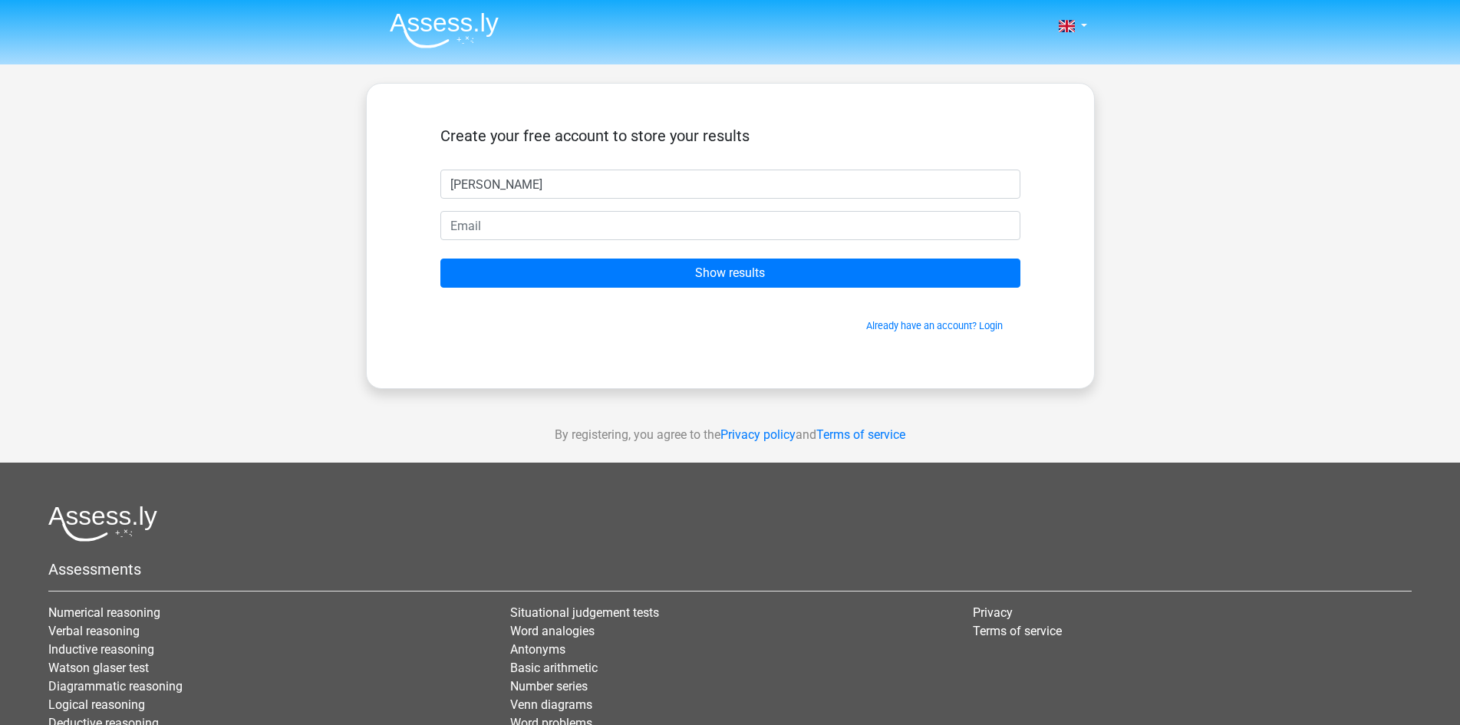
type input "kate"
click at [644, 237] on input "email" at bounding box center [730, 225] width 580 height 29
type input "Pensoongkheang11@gmail.com"
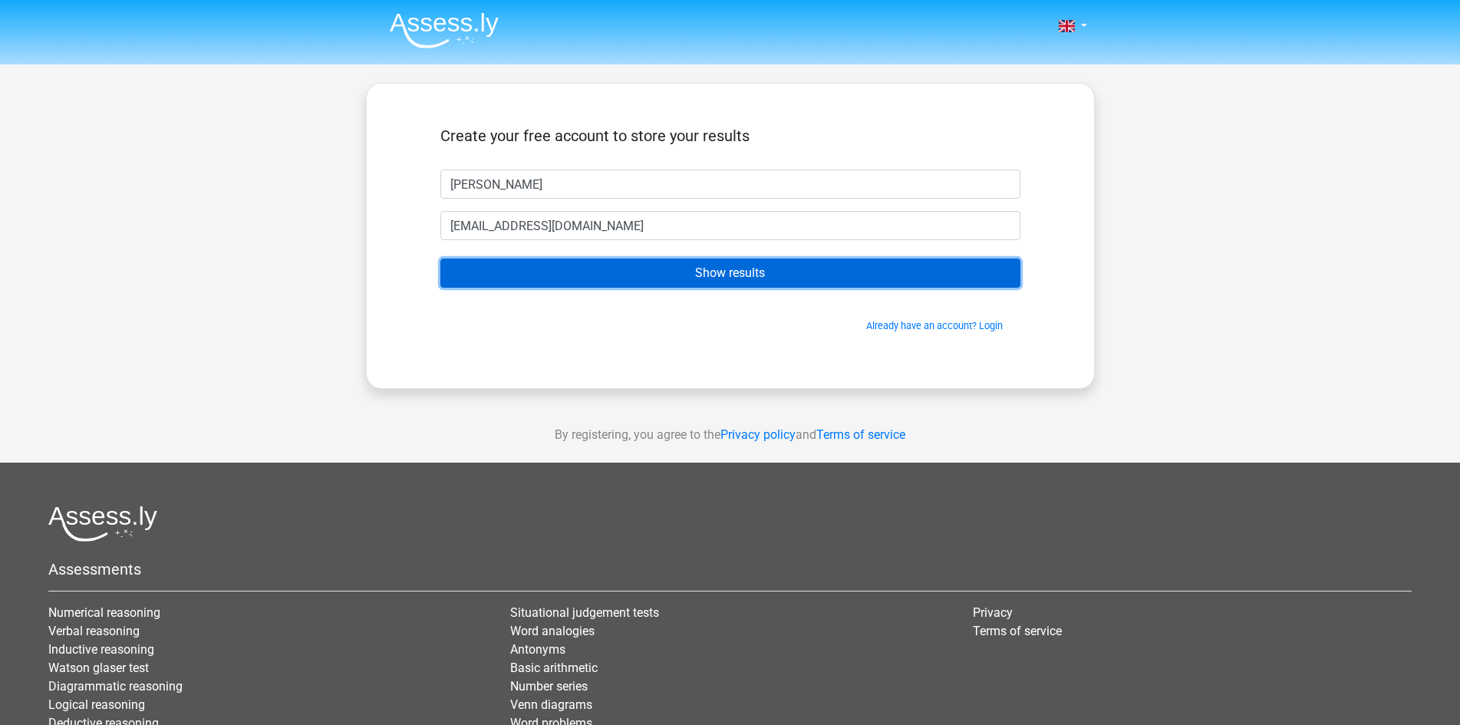
click at [662, 272] on input "Show results" at bounding box center [730, 272] width 580 height 29
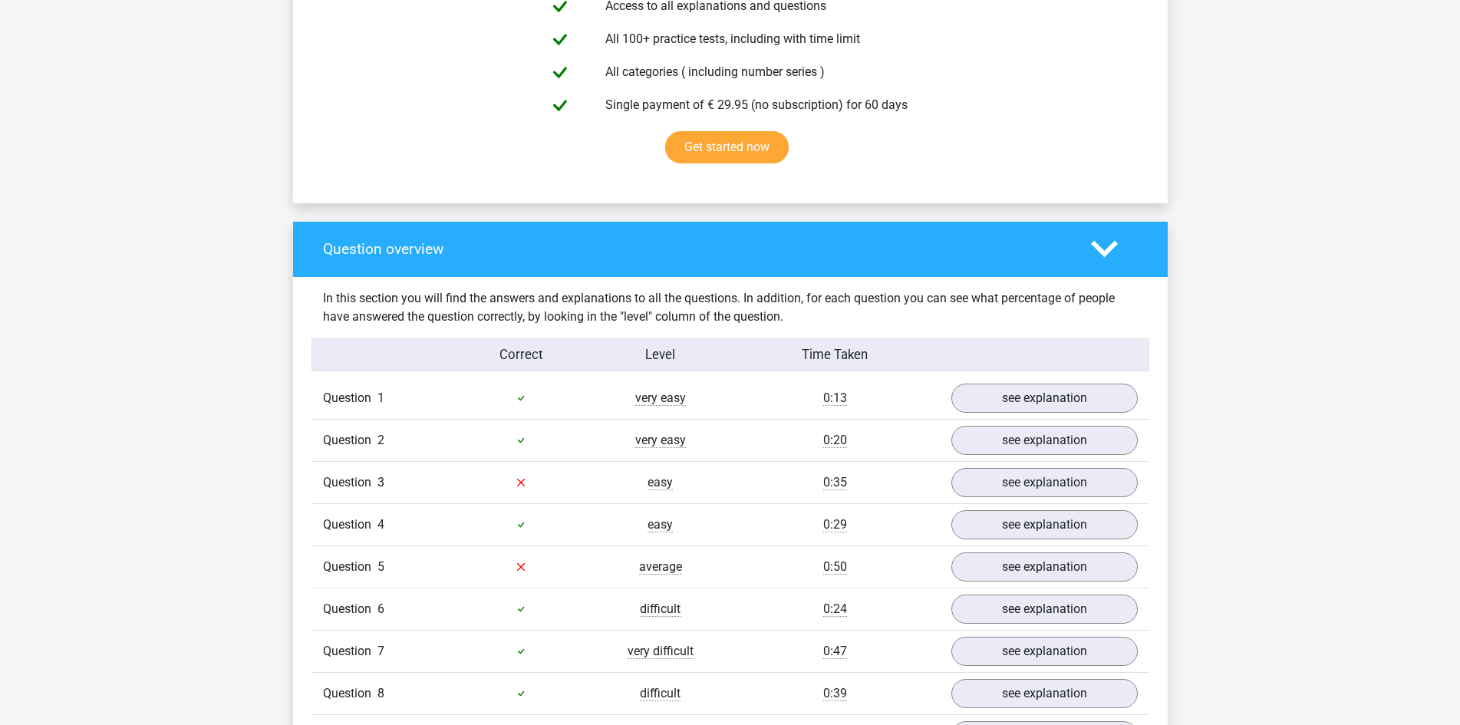
scroll to position [920, 0]
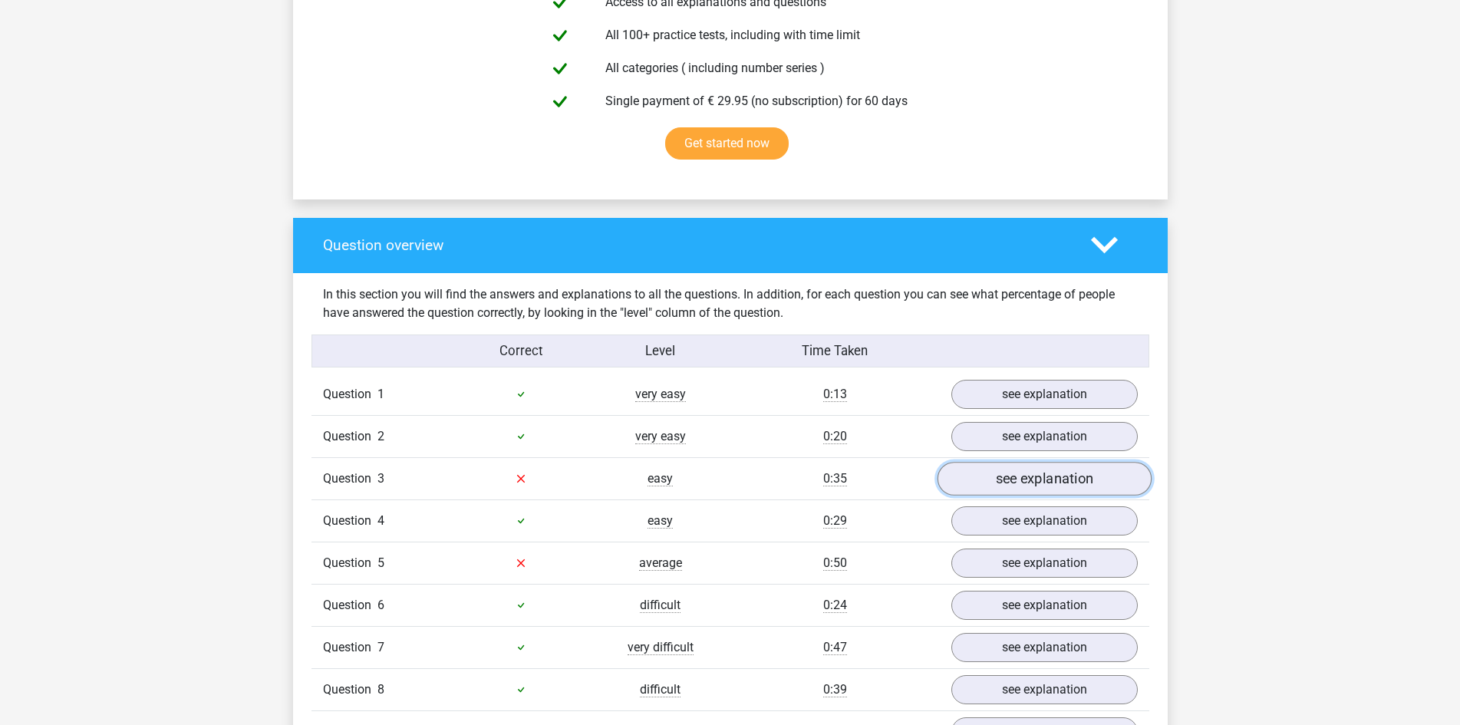
click at [1005, 484] on link "see explanation" at bounding box center [1044, 479] width 214 height 34
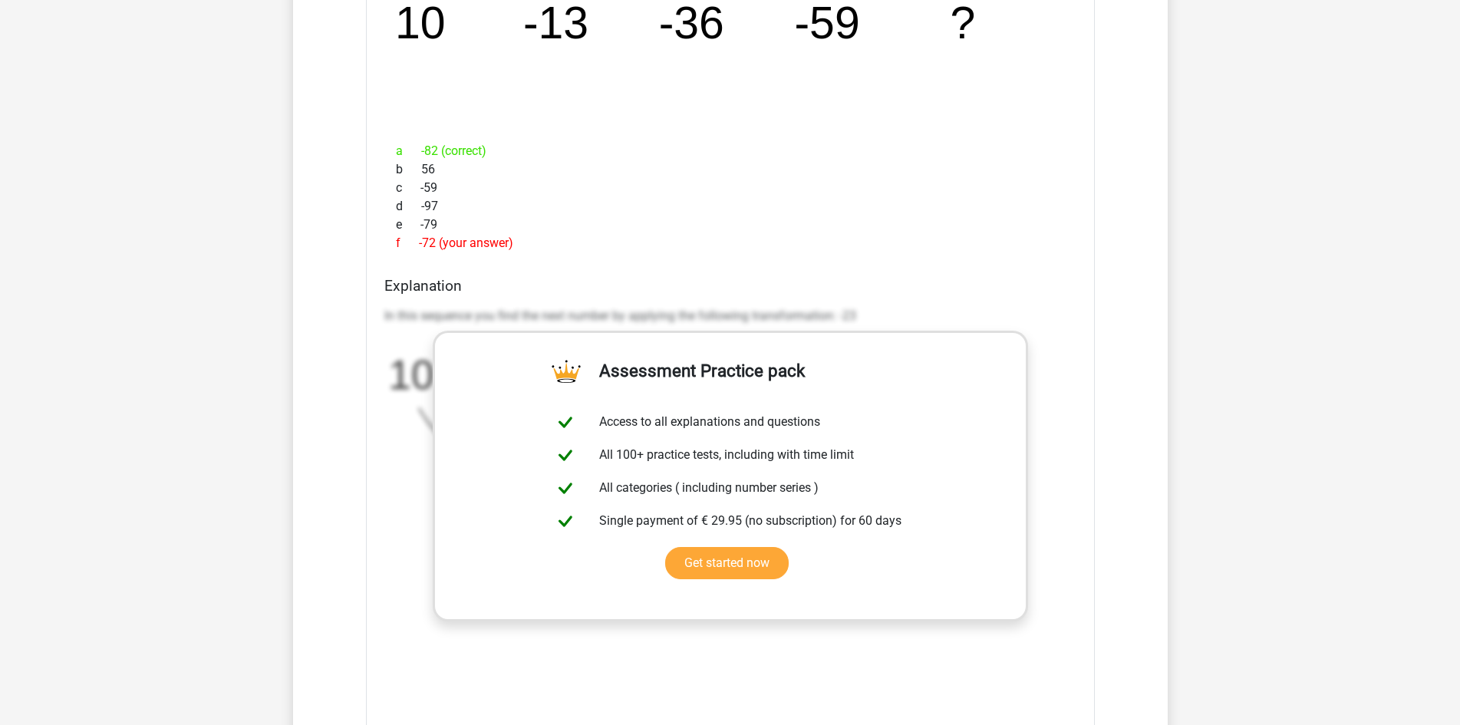
scroll to position [1534, 0]
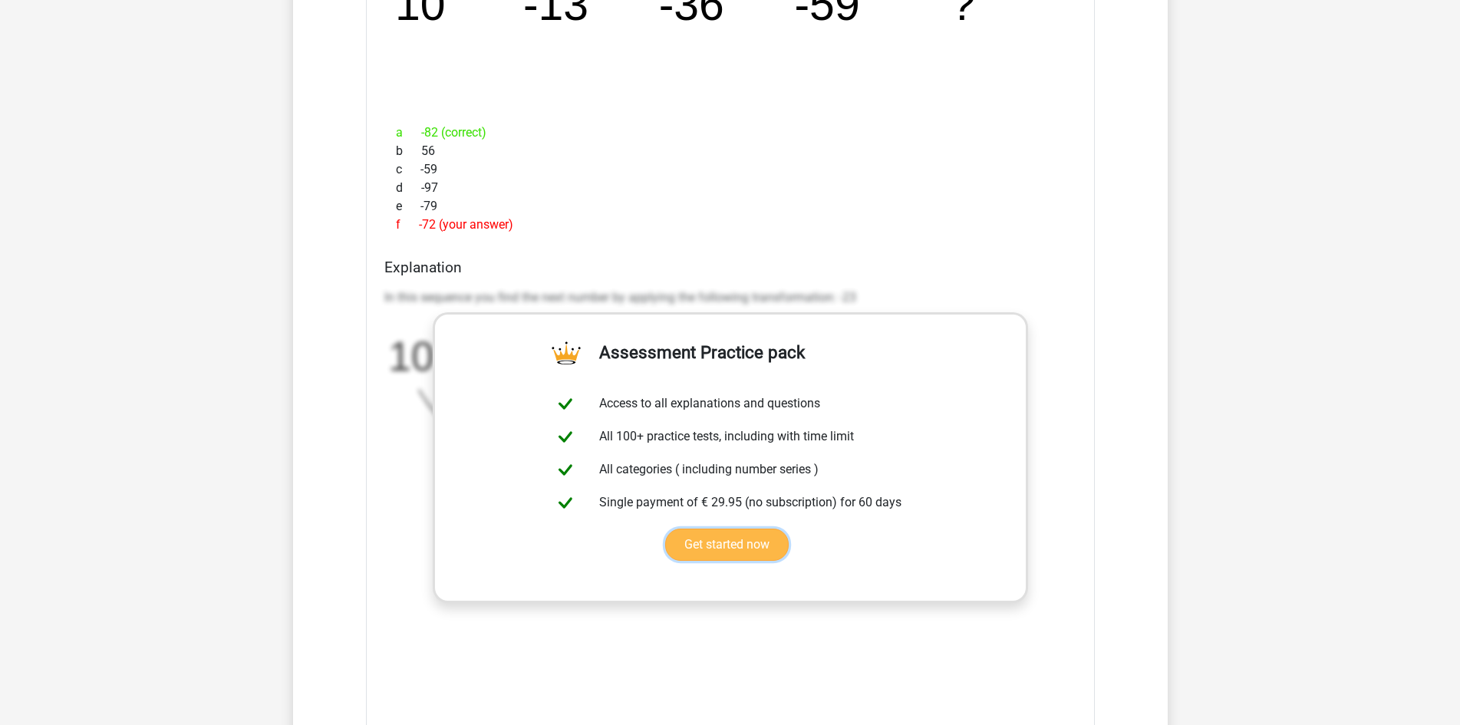
click at [752, 534] on link "Get started now" at bounding box center [726, 544] width 123 height 32
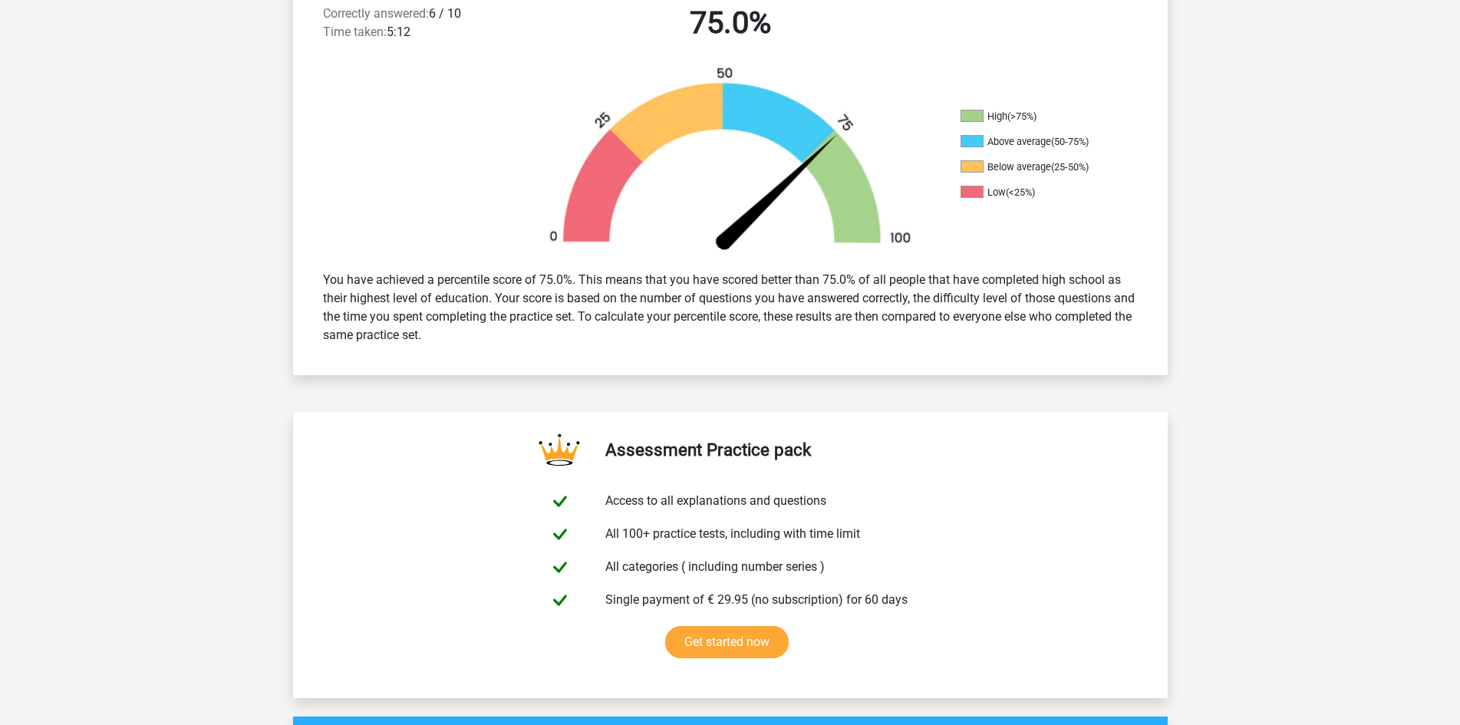
scroll to position [384, 0]
